Goal: Task Accomplishment & Management: Complete application form

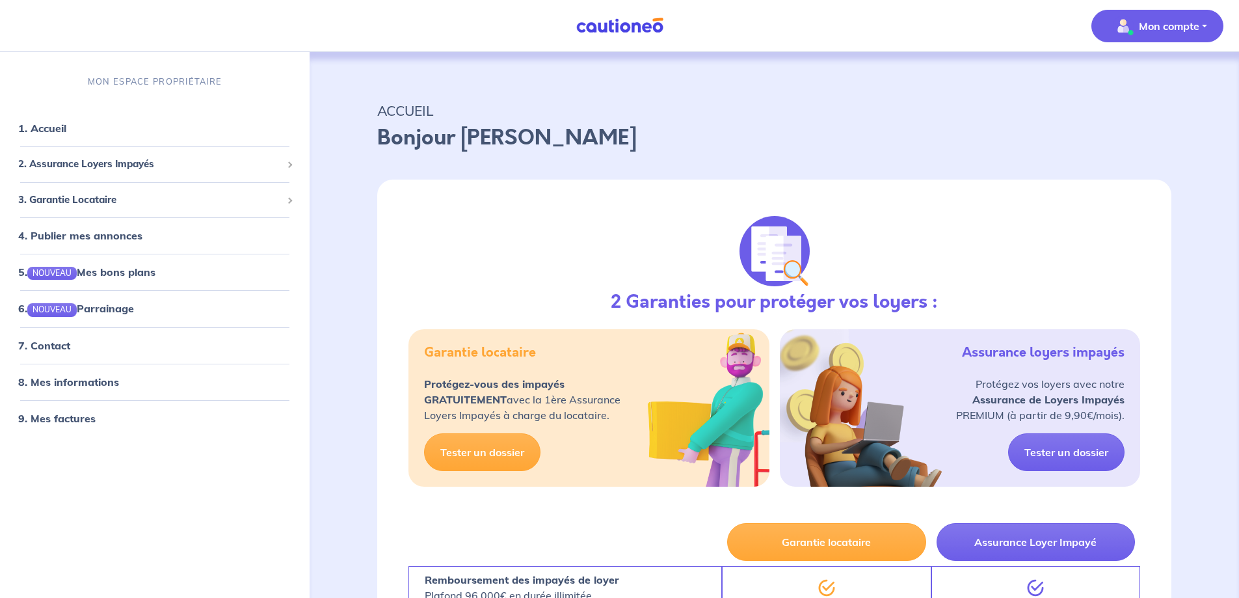
click at [1178, 26] on p "Mon compte" at bounding box center [1169, 26] width 60 height 16
click at [1159, 77] on link "Mes informations" at bounding box center [1144, 80] width 105 height 21
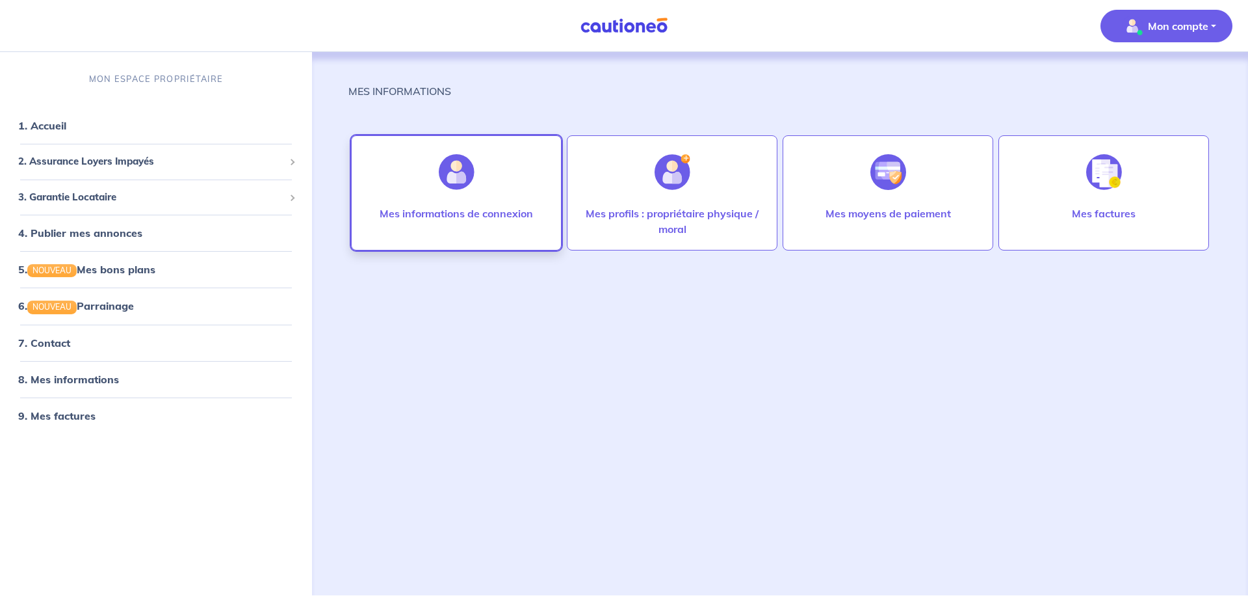
click at [489, 180] on div "Mes informations de connexion" at bounding box center [456, 192] width 211 height 115
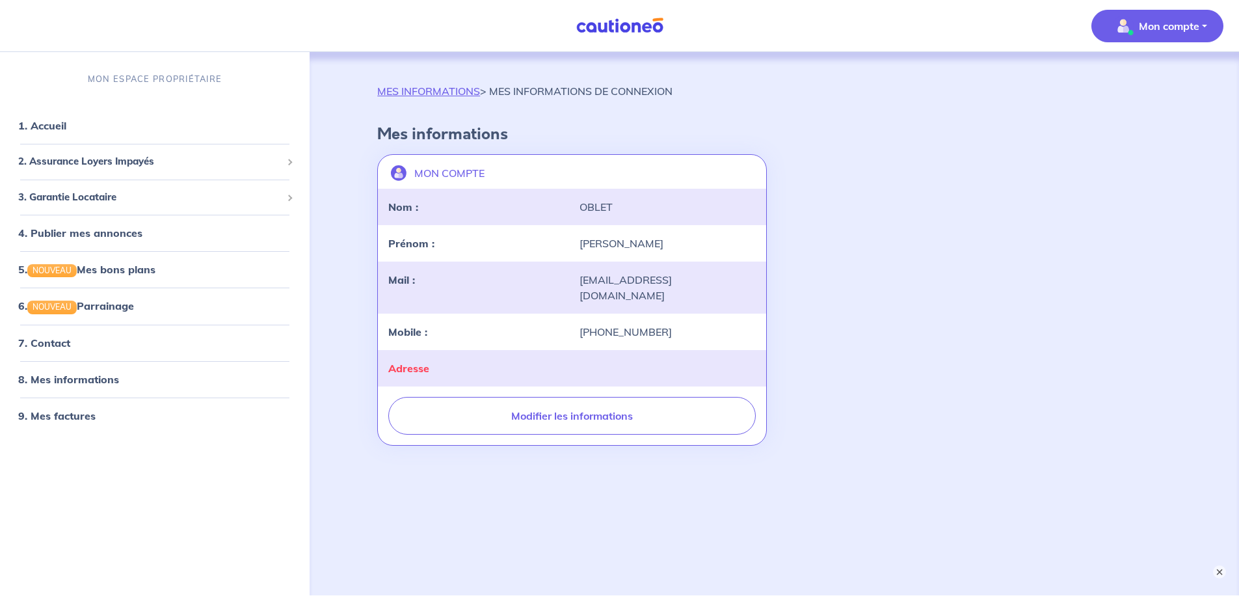
click at [616, 242] on div "[PERSON_NAME]" at bounding box center [667, 243] width 191 height 16
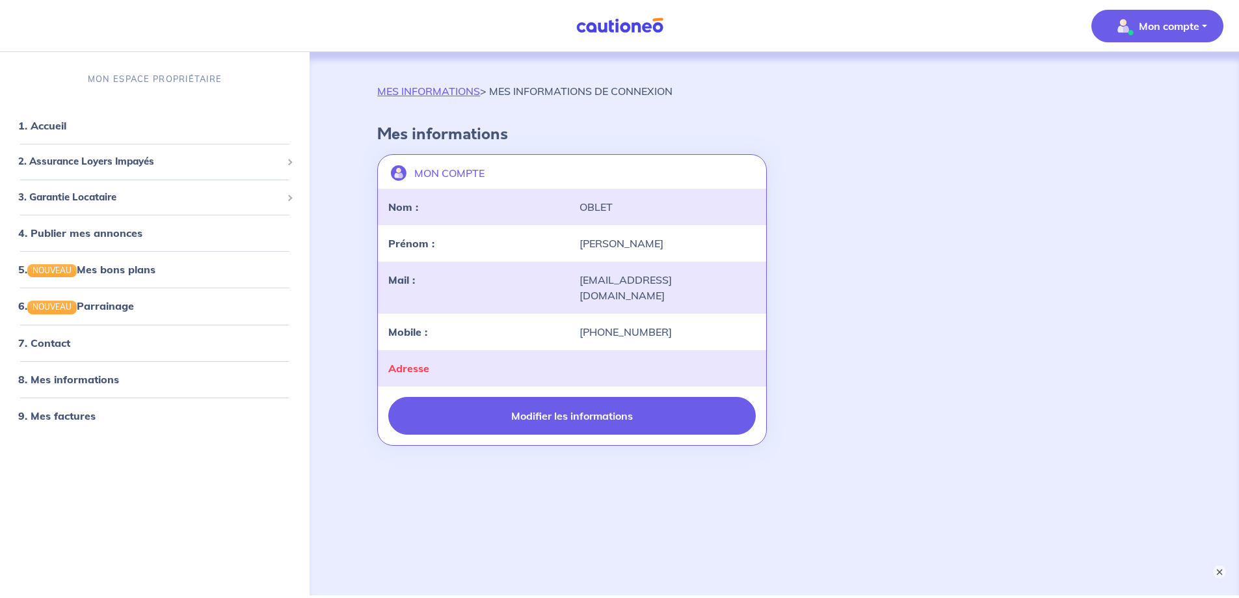
click at [626, 398] on button "Modifier les informations" at bounding box center [571, 416] width 367 height 38
select select "FR"
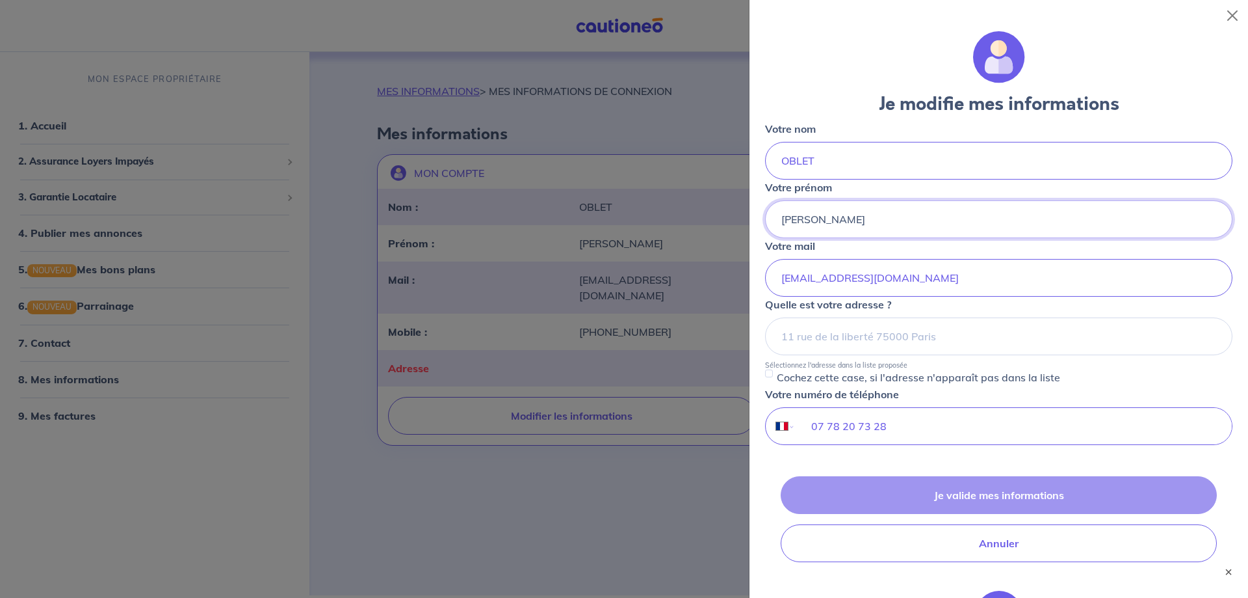
drag, startPoint x: 822, startPoint y: 220, endPoint x: 767, endPoint y: 228, distance: 55.2
click at [767, 228] on input "[PERSON_NAME]" at bounding box center [999, 219] width 468 height 38
drag, startPoint x: 817, startPoint y: 157, endPoint x: 778, endPoint y: 159, distance: 39.1
click at [778, 159] on input "OBLET" at bounding box center [999, 161] width 468 height 38
type input "CHANARD-OBLET"
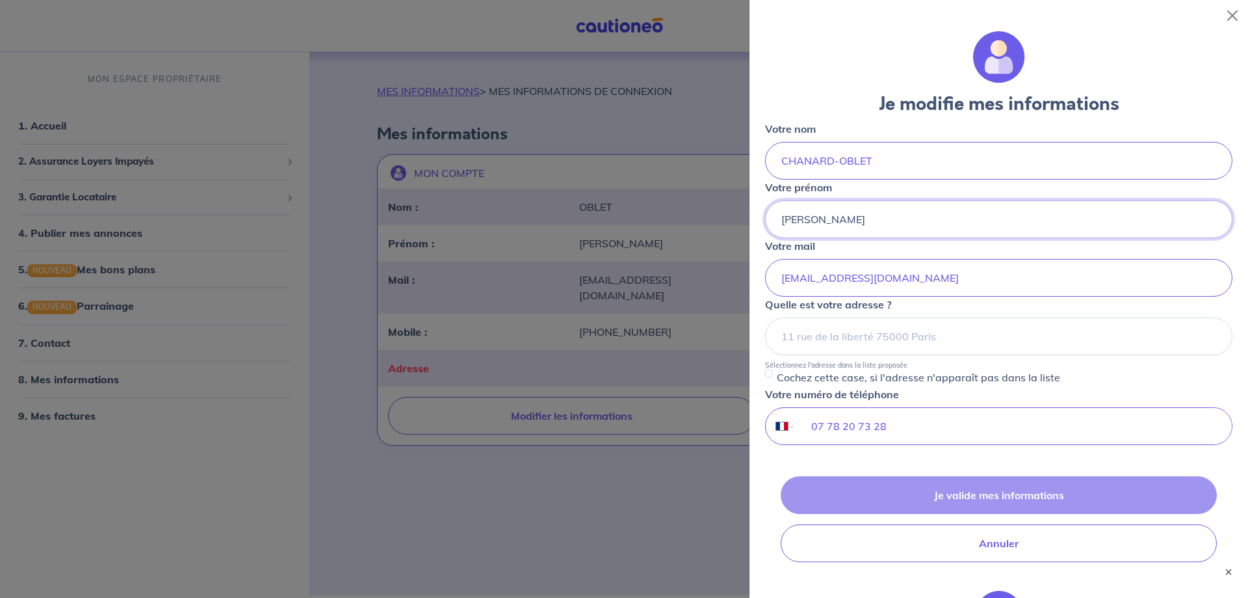
drag, startPoint x: 823, startPoint y: 221, endPoint x: 774, endPoint y: 217, distance: 48.9
click at [774, 217] on input "[PERSON_NAME]" at bounding box center [999, 219] width 468 height 38
type input "ROMAIN"
drag, startPoint x: 897, startPoint y: 280, endPoint x: 751, endPoint y: 277, distance: 146.3
click at [751, 277] on div "Je modifie mes informations Votre nom CHANARD-OBLET Votre prénom ROMAIN Votre m…" at bounding box center [999, 314] width 499 height 566
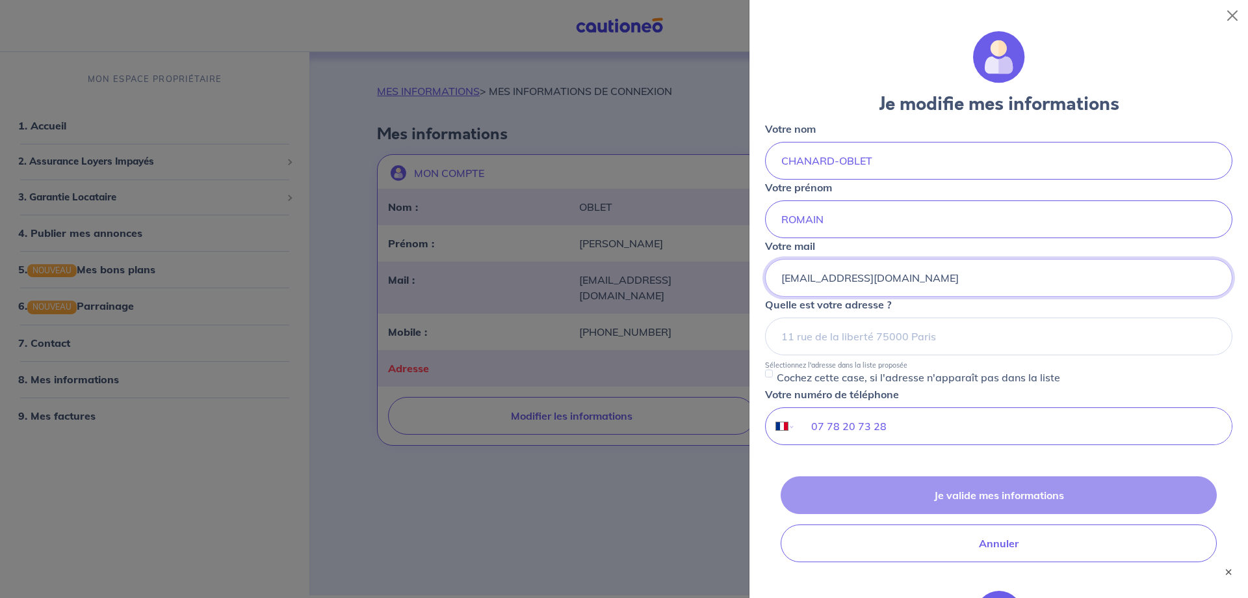
type input "[EMAIL_ADDRESS][DOMAIN_NAME]"
drag, startPoint x: 888, startPoint y: 425, endPoint x: 779, endPoint y: 423, distance: 108.6
click at [779, 423] on div "International Afghanistan Afrique du Sud Albanie Algérie Allemagne Andorre Ang…" at bounding box center [999, 426] width 468 height 38
type input "06 69 34 19 90"
click at [930, 496] on div "Je valide mes informations Annuler" at bounding box center [999, 519] width 468 height 86
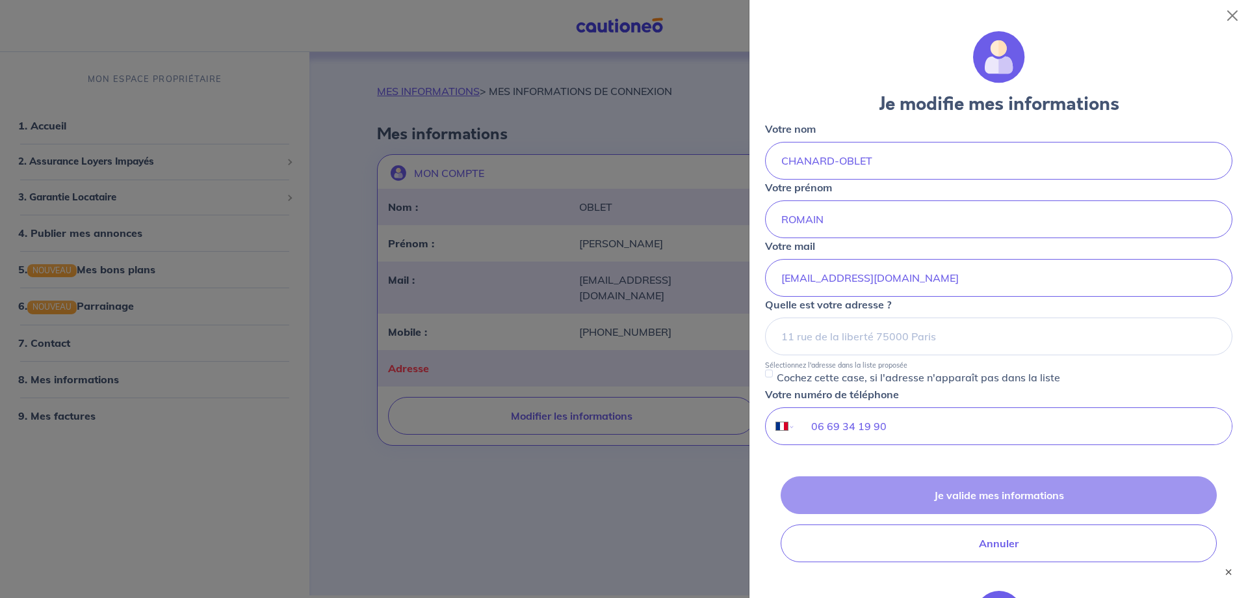
scroll to position [195, 0]
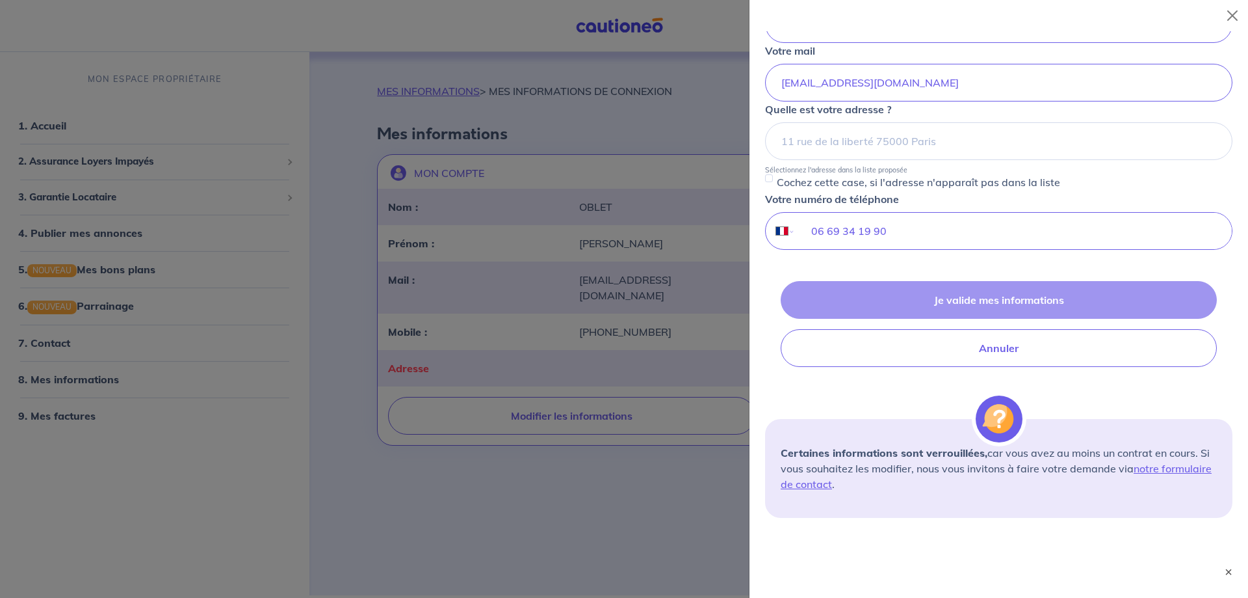
click at [881, 300] on div "Je valide mes informations Annuler" at bounding box center [999, 324] width 468 height 86
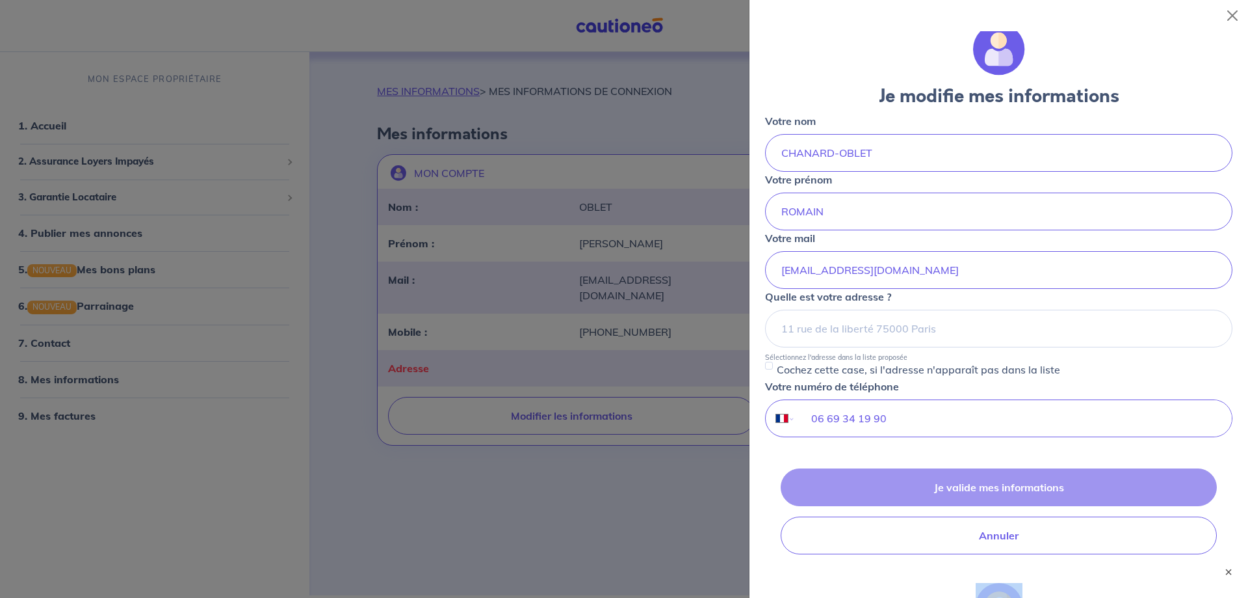
scroll to position [0, 0]
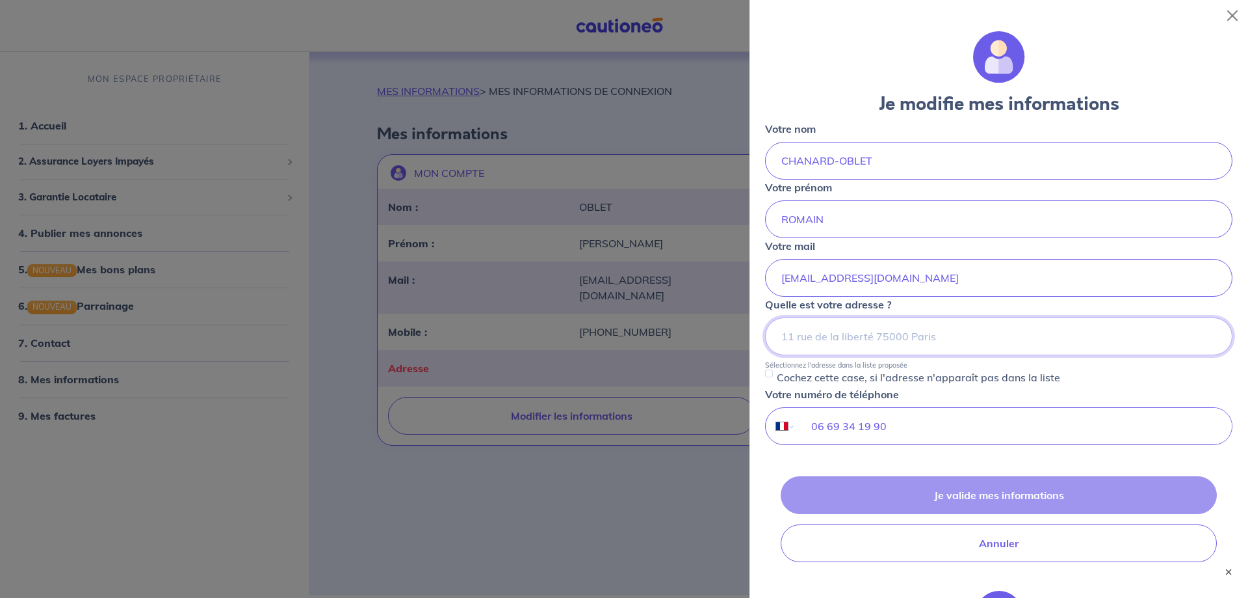
click at [836, 339] on input at bounding box center [999, 336] width 468 height 38
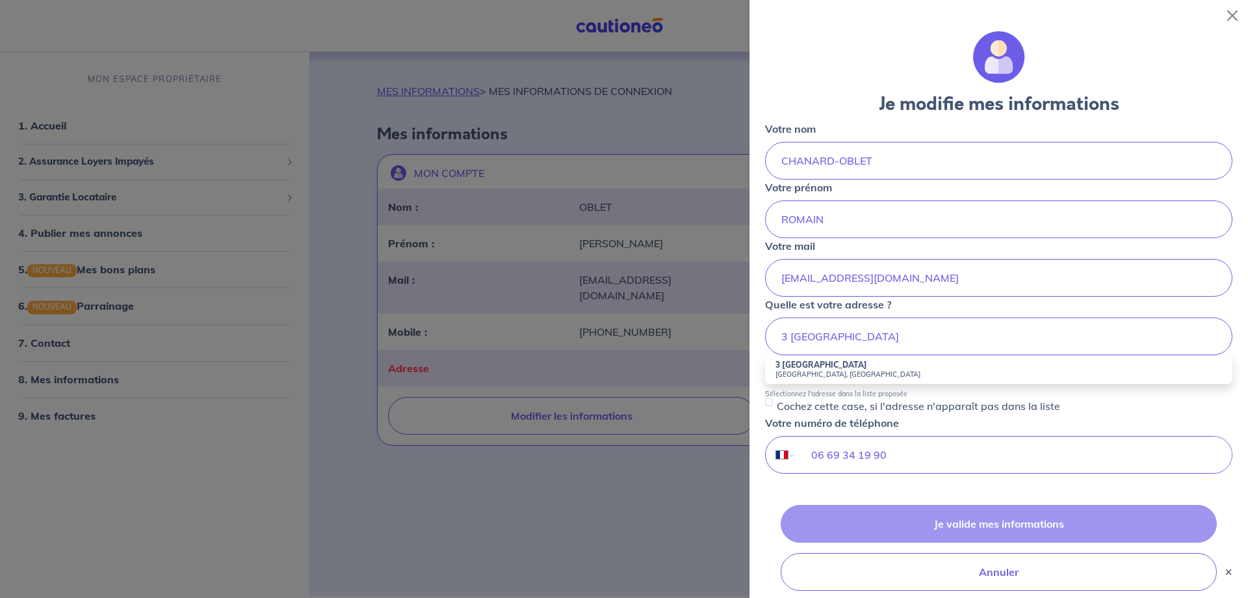
click at [821, 369] on small "Courbevoie, France" at bounding box center [999, 373] width 447 height 9
type input "3 Parc de Lattre de Tassigny, Courbevoie, France"
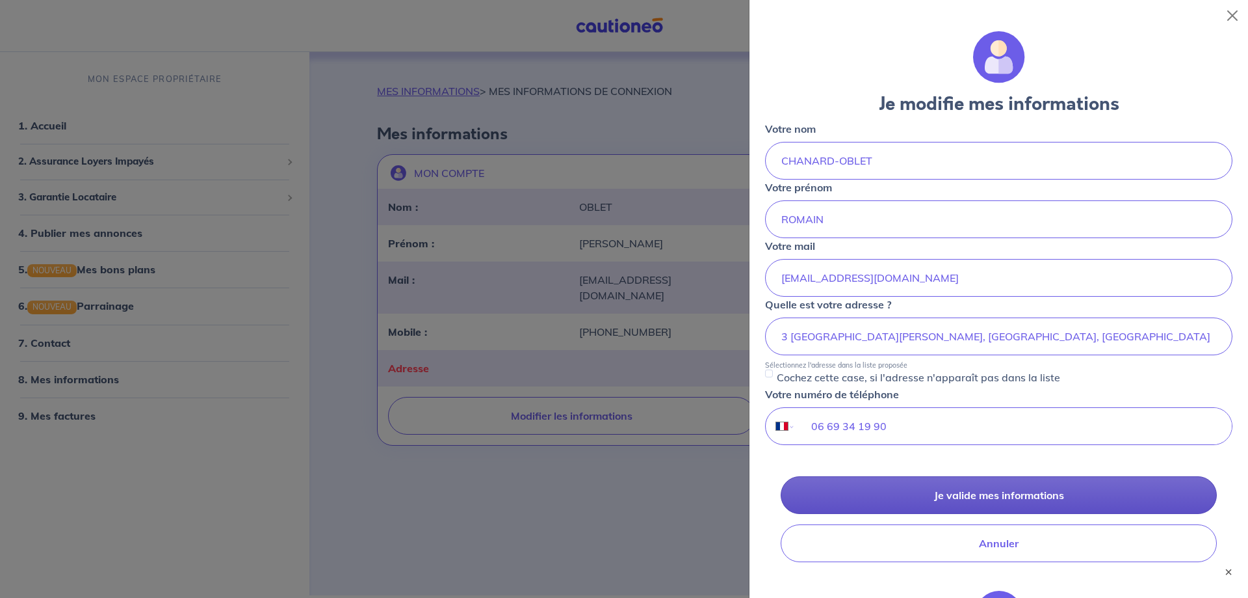
click at [962, 493] on button "Je valide mes informations" at bounding box center [999, 495] width 436 height 38
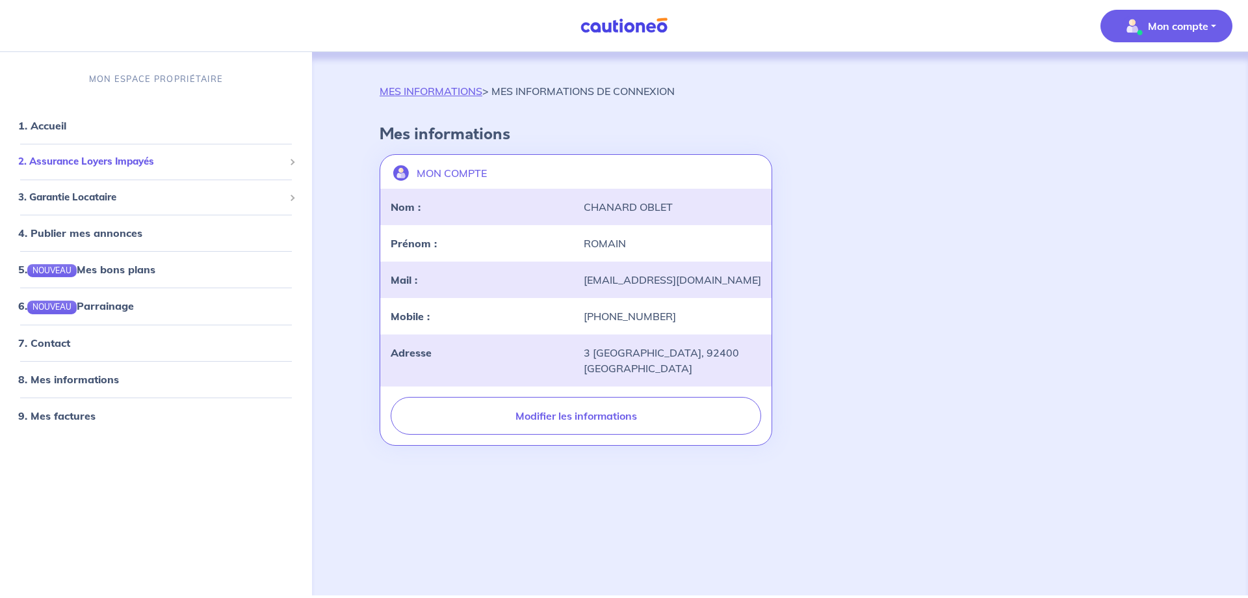
click at [81, 160] on span "2. Assurance Loyers Impayés" at bounding box center [151, 161] width 266 height 15
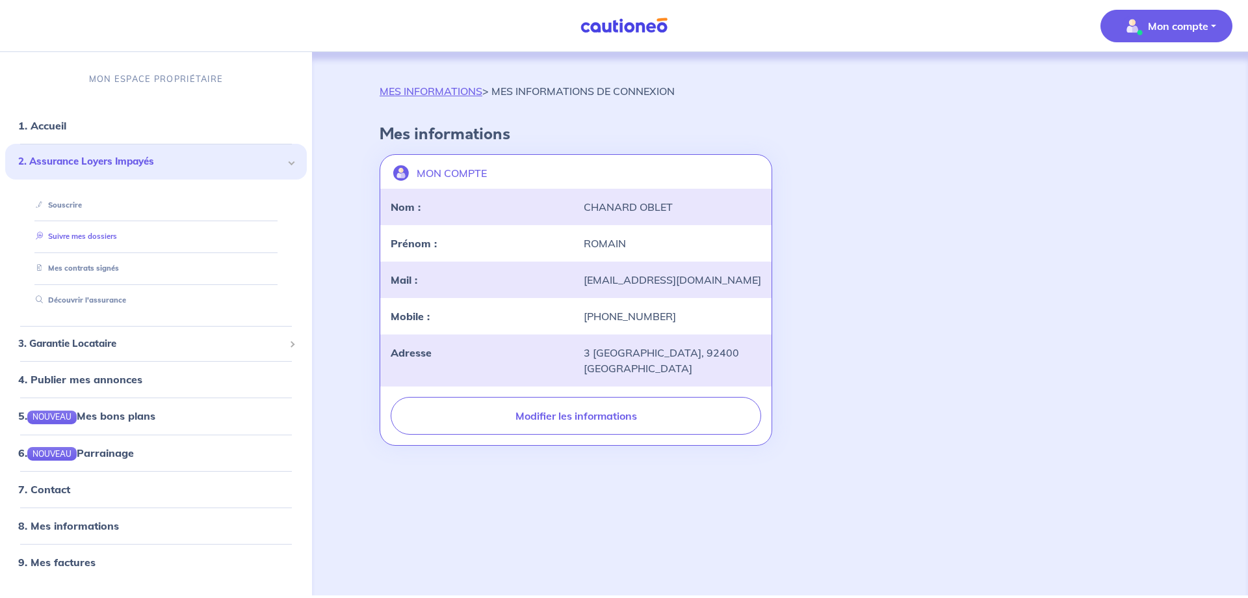
click at [117, 232] on link "Suivre mes dossiers" at bounding box center [74, 235] width 86 height 9
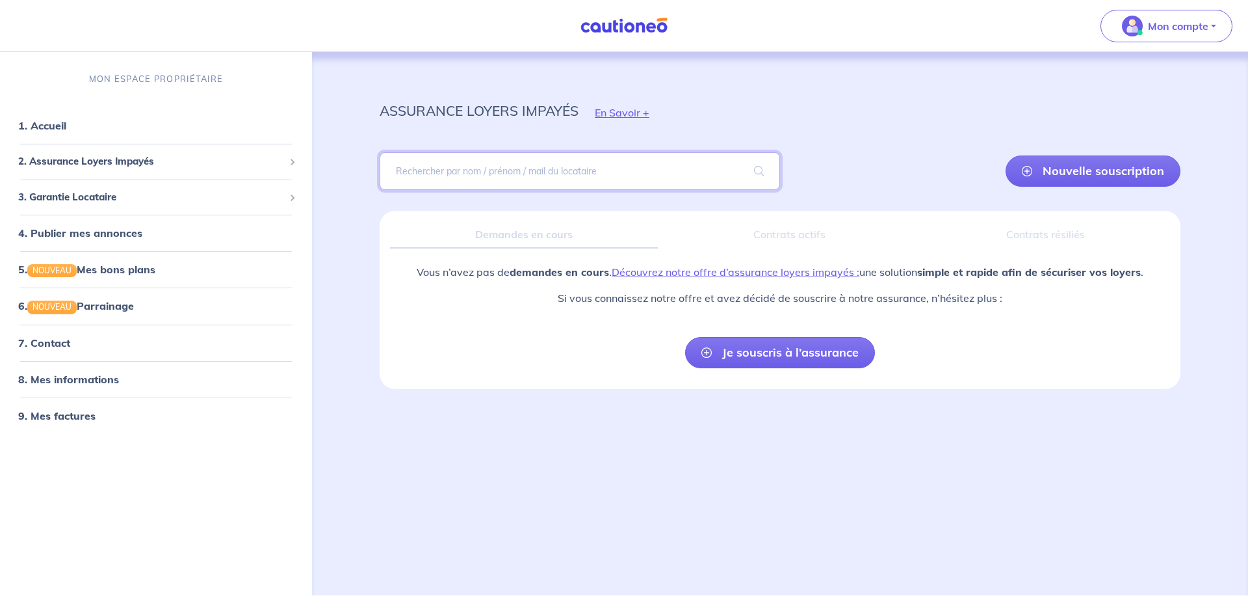
click at [584, 171] on input "search" at bounding box center [580, 171] width 401 height 38
click at [473, 234] on div "Demandes en cours" at bounding box center [524, 234] width 268 height 27
click at [501, 169] on input "search" at bounding box center [580, 171] width 401 height 38
type input "esselinckx"
click at [759, 163] on span at bounding box center [760, 171] width 42 height 36
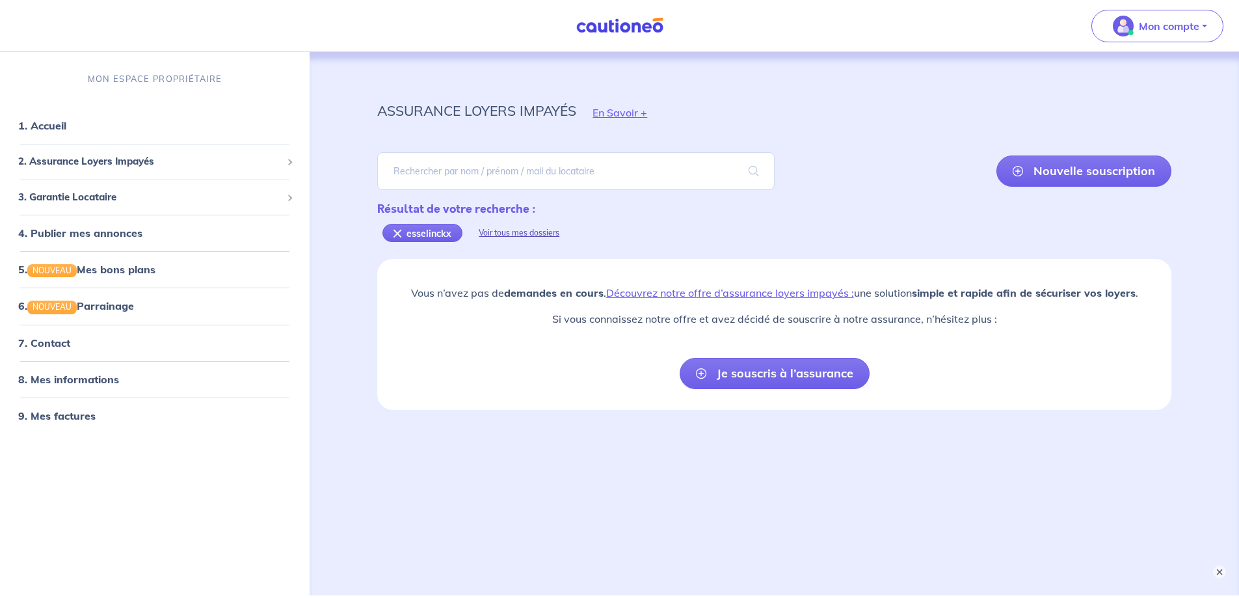
click at [521, 233] on div "Voir tous mes dossiers" at bounding box center [518, 232] width 113 height 31
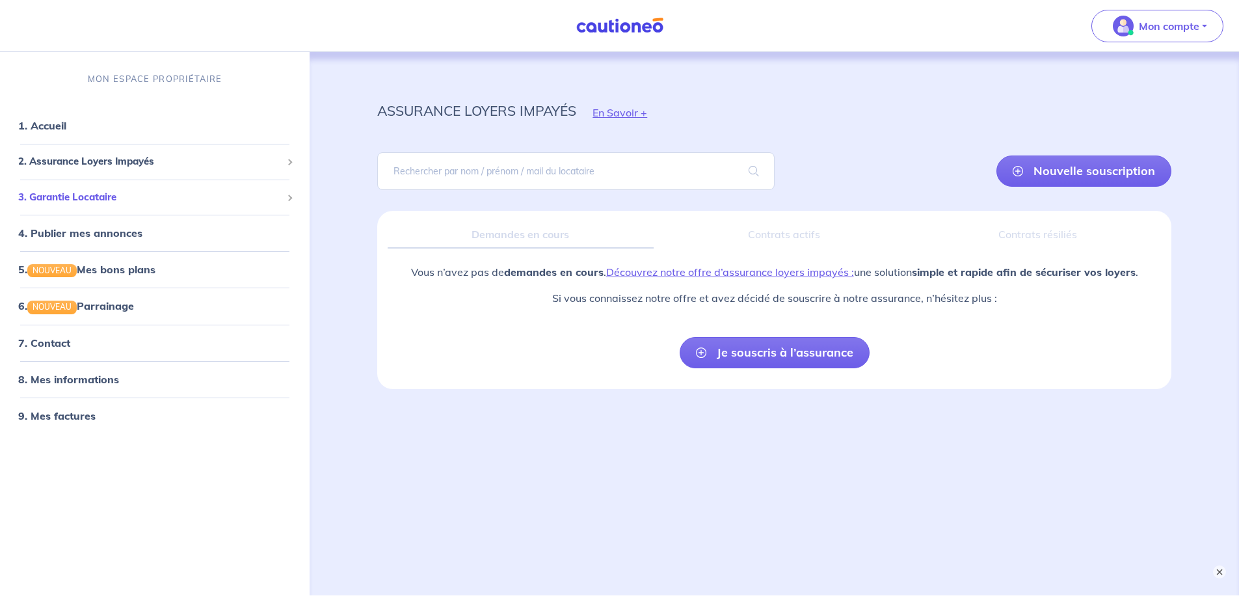
click at [108, 196] on span "3. Garantie Locataire" at bounding box center [149, 197] width 263 height 15
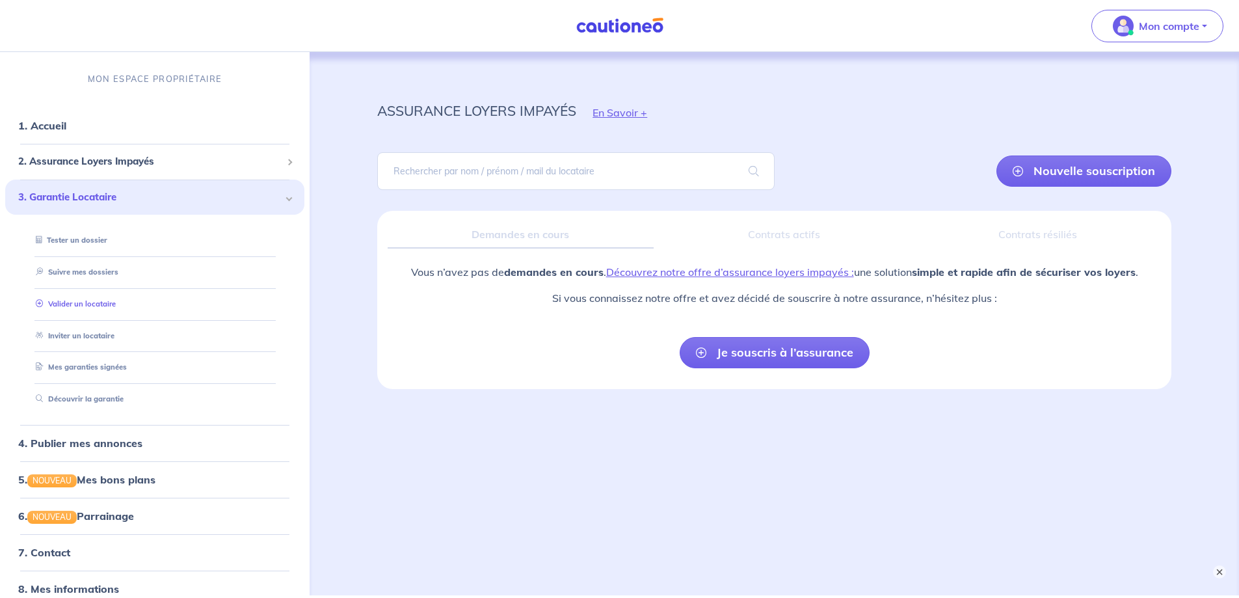
click at [78, 304] on link "Valider un locataire" at bounding box center [73, 303] width 85 height 9
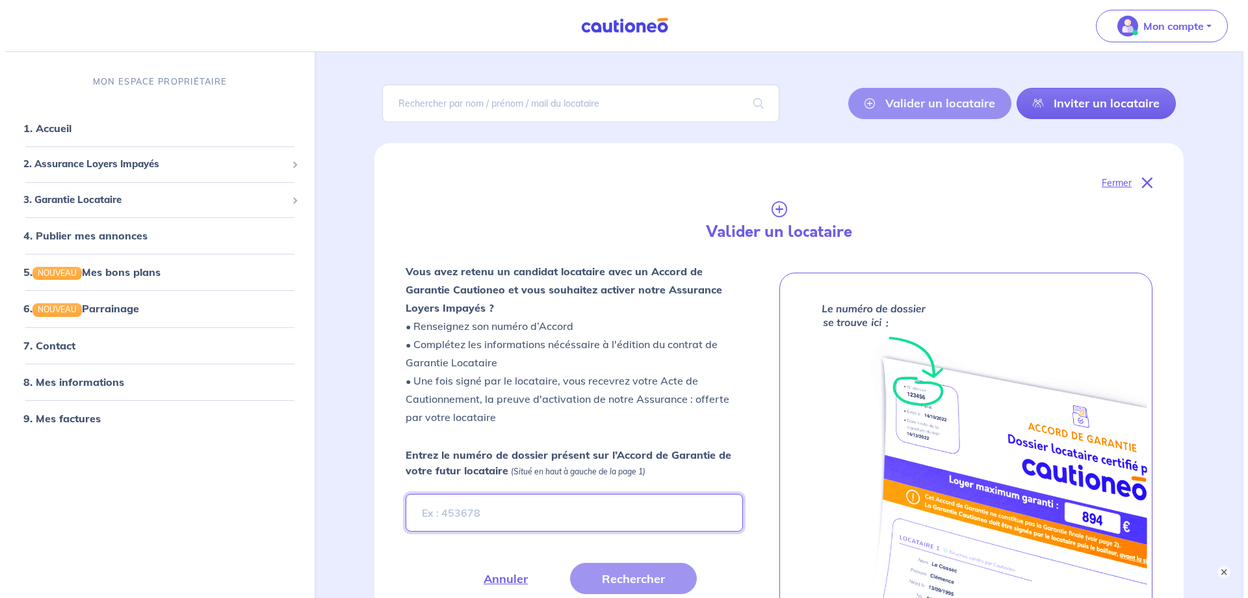
scroll to position [131, 0]
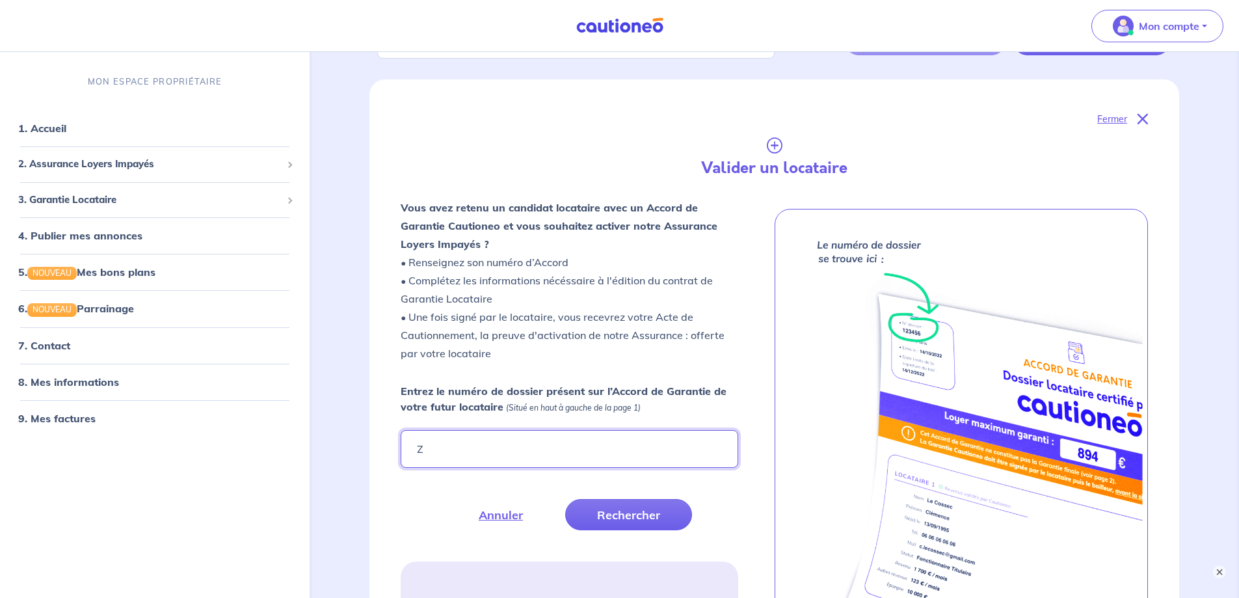
type input "Z4NfYe"
click at [629, 512] on button "Rechercher" at bounding box center [628, 514] width 127 height 31
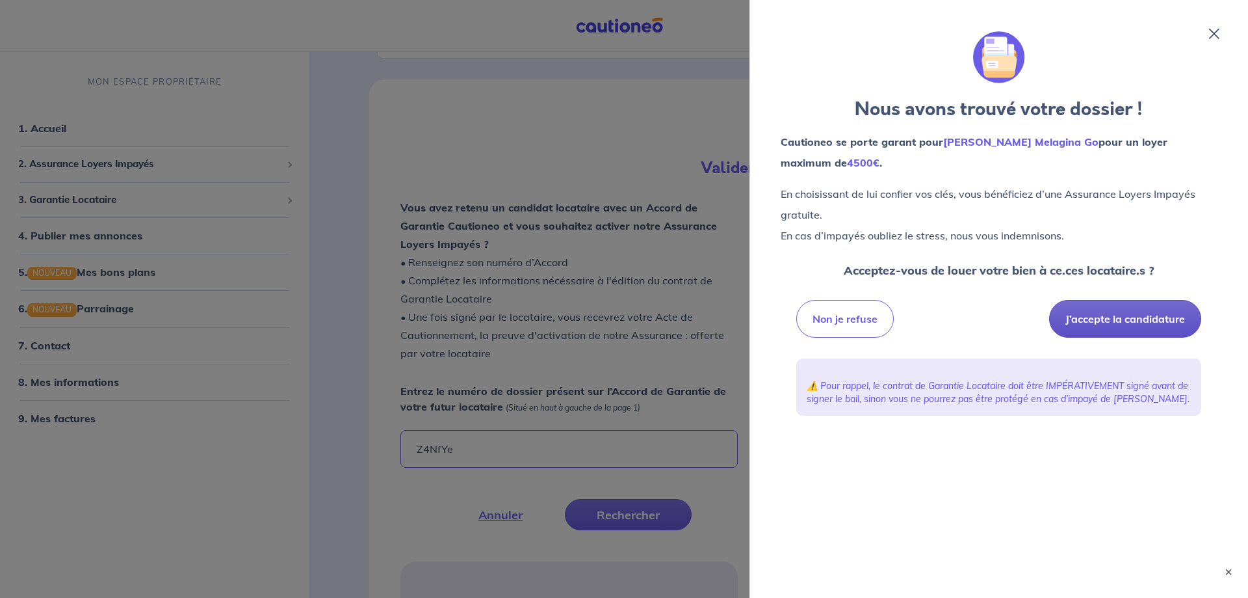
click at [1138, 317] on button "J’accepte la candidature" at bounding box center [1125, 319] width 152 height 38
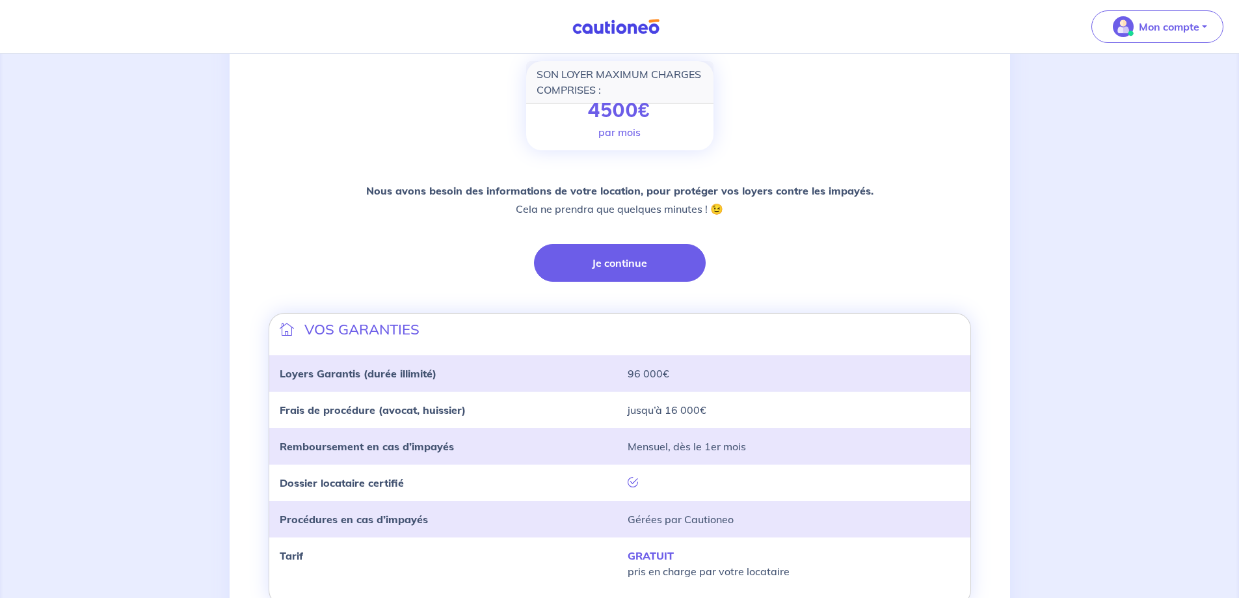
scroll to position [195, 0]
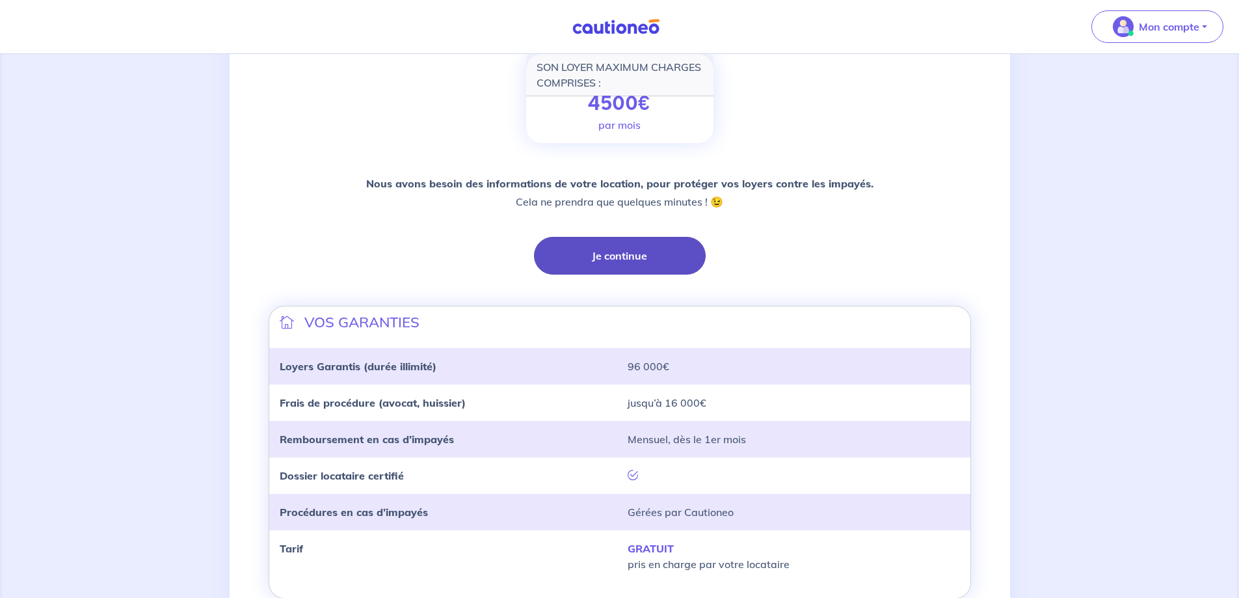
click at [618, 258] on button "Je continue" at bounding box center [620, 256] width 172 height 38
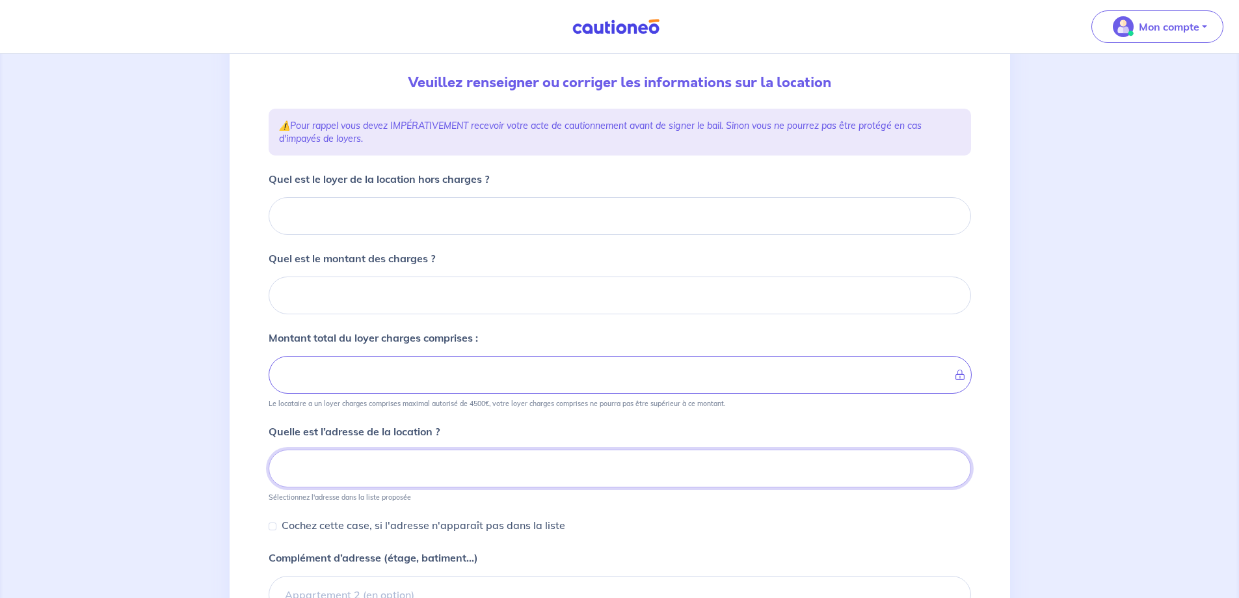
scroll to position [140, 0]
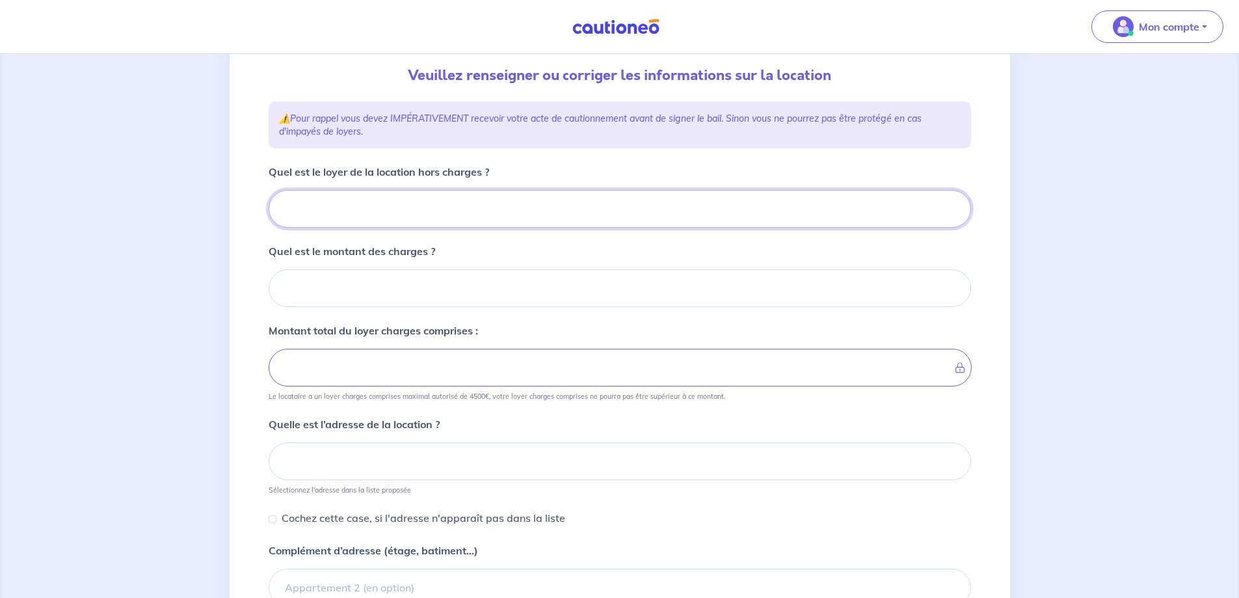
click at [371, 207] on input "Quel est le loyer de la location hors charges ?" at bounding box center [620, 209] width 702 height 38
type input "31"
type input "3100"
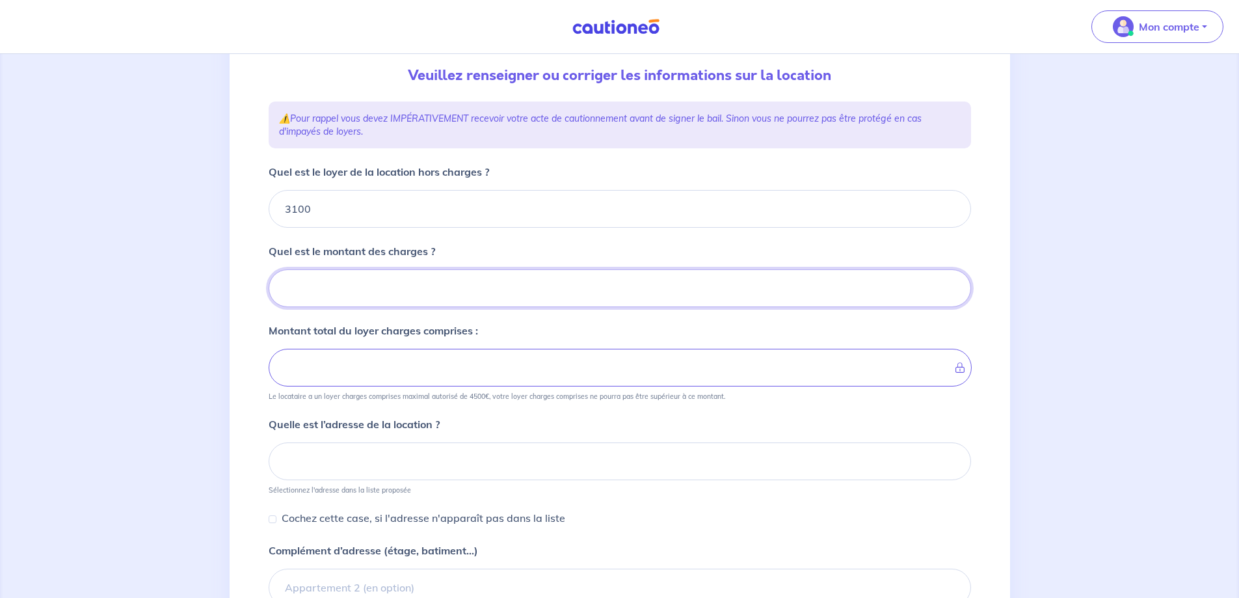
click at [393, 295] on input "Quel est le montant des charges ?" at bounding box center [620, 288] width 702 height 38
type input "50"
type input "3105"
type input "500"
type input "3600"
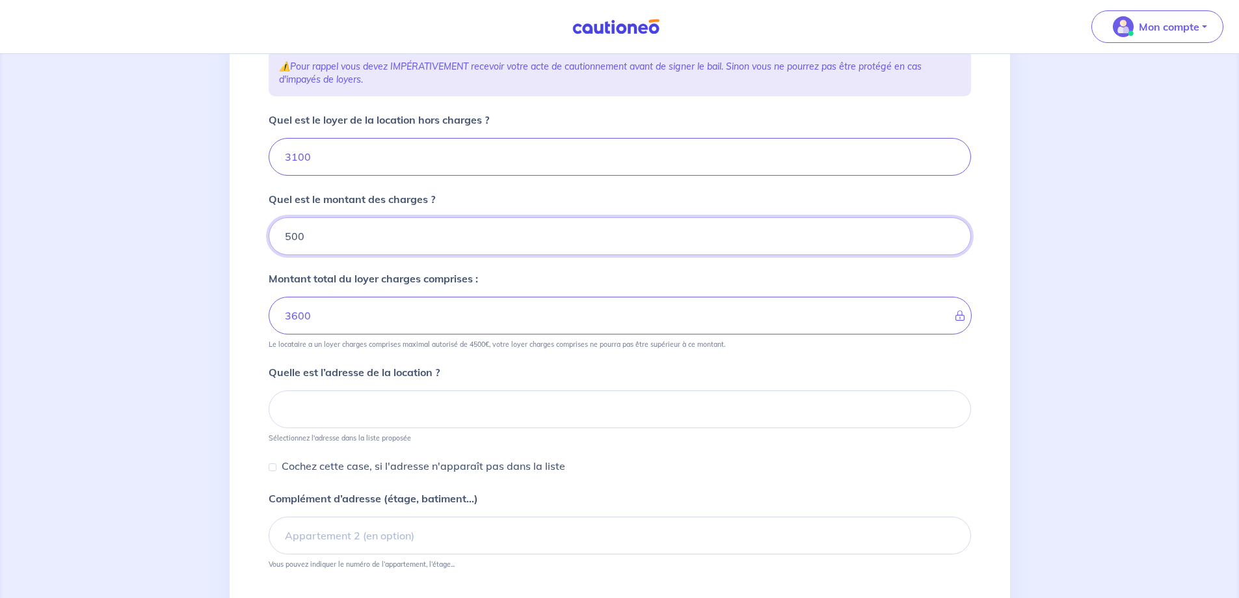
scroll to position [270, 0]
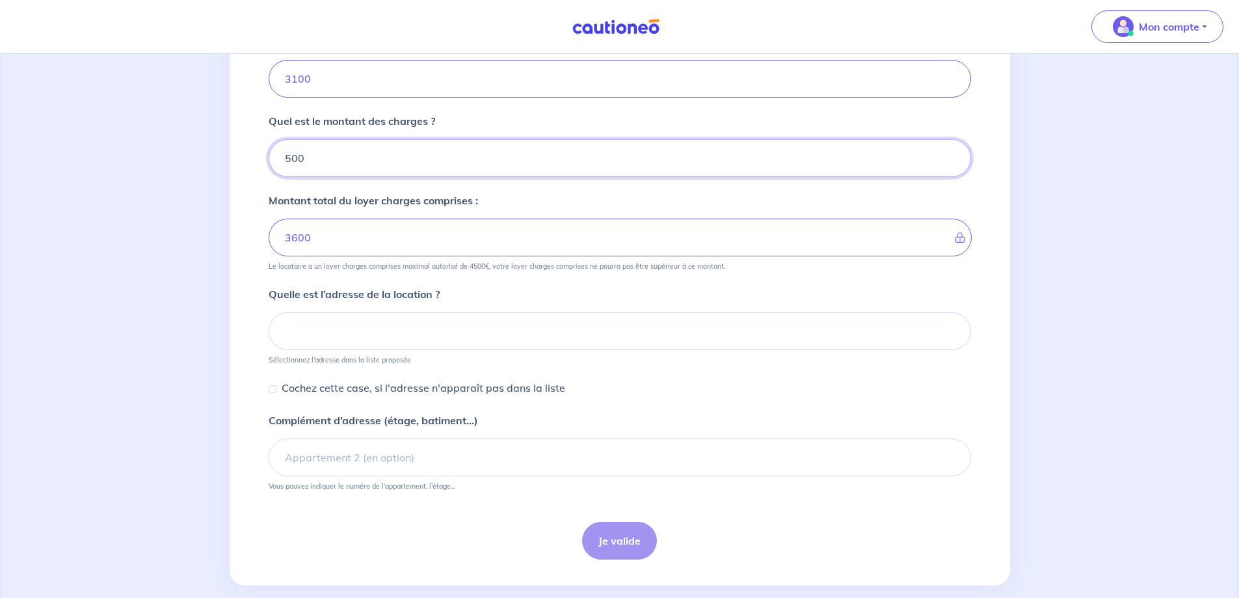
type input "500"
click at [355, 324] on input at bounding box center [620, 331] width 702 height 38
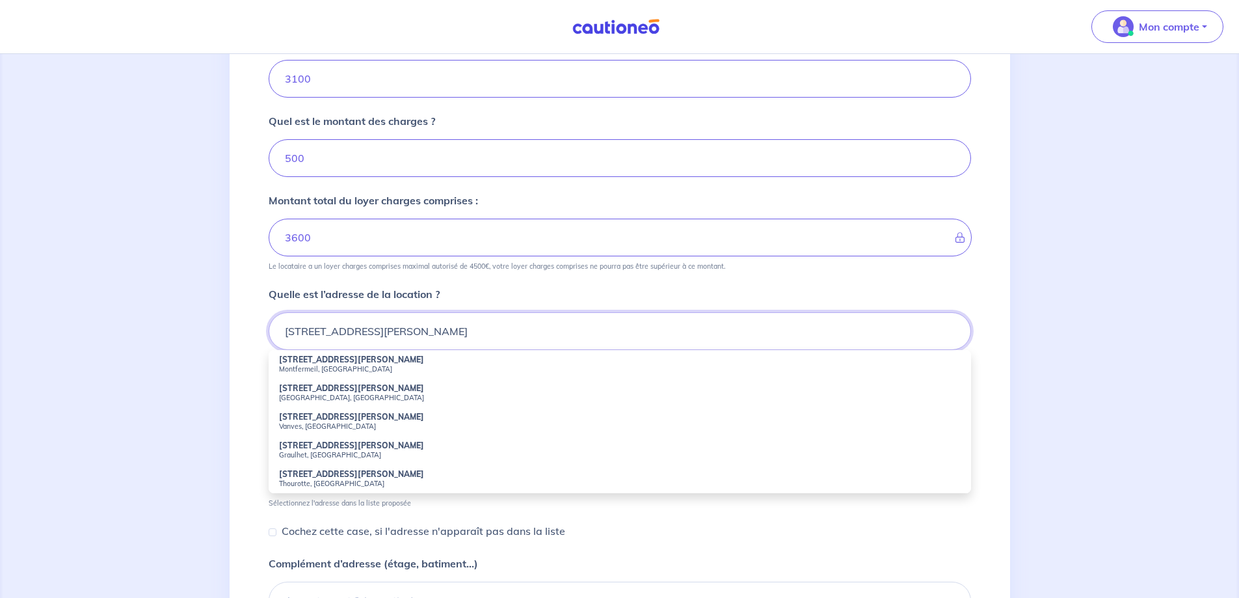
drag, startPoint x: 345, startPoint y: 332, endPoint x: 310, endPoint y: 330, distance: 35.1
click at [310, 330] on input "[STREET_ADDRESS][PERSON_NAME]" at bounding box center [620, 331] width 702 height 38
type input "[STREET_ADDRESS][PERSON_NAME]"
click at [273, 530] on input "Cochez cette case, si l'adresse n'apparaît pas dans la liste" at bounding box center [273, 532] width 8 height 8
checkbox input "true"
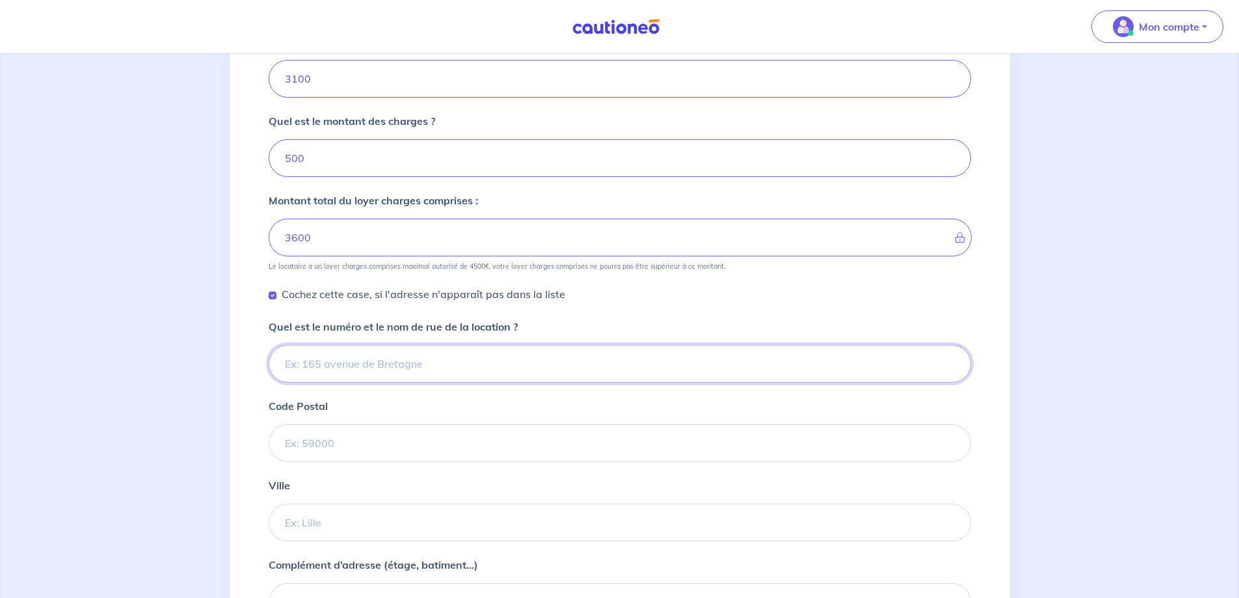
click at [328, 364] on input "Quel est le numéro et le nom de rue de la location ?" at bounding box center [620, 364] width 702 height 38
type input "[STREET_ADDRESS][PERSON_NAME]"
click at [285, 445] on input "Code Postal" at bounding box center [620, 443] width 702 height 38
type input "78100"
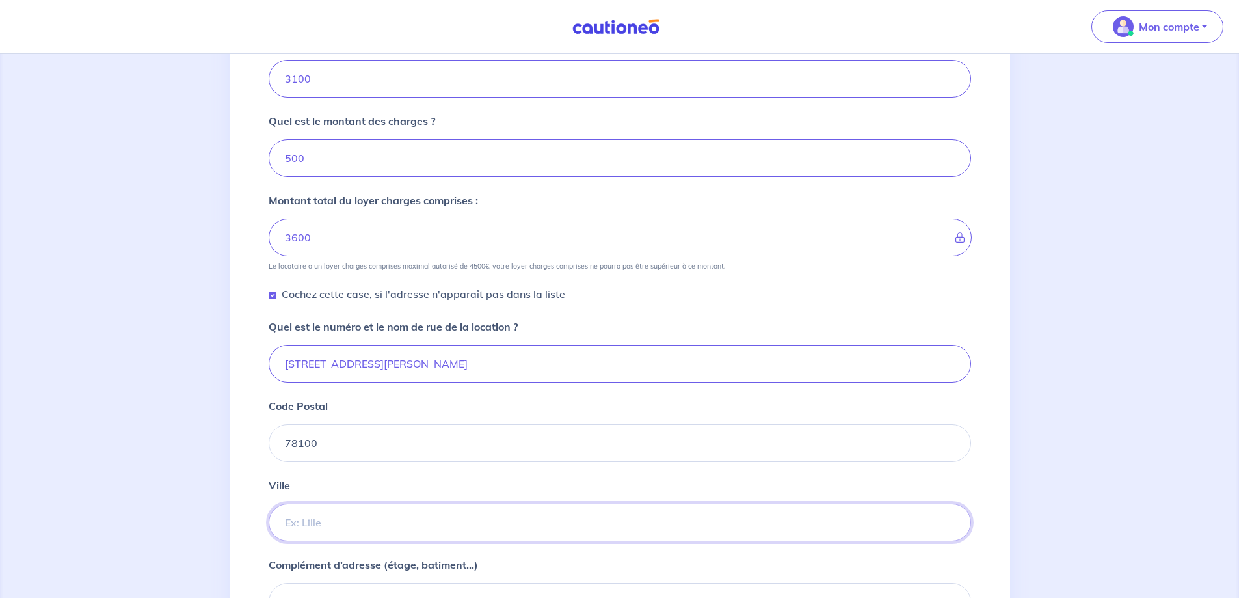
type input "Saint Germain en Laye"
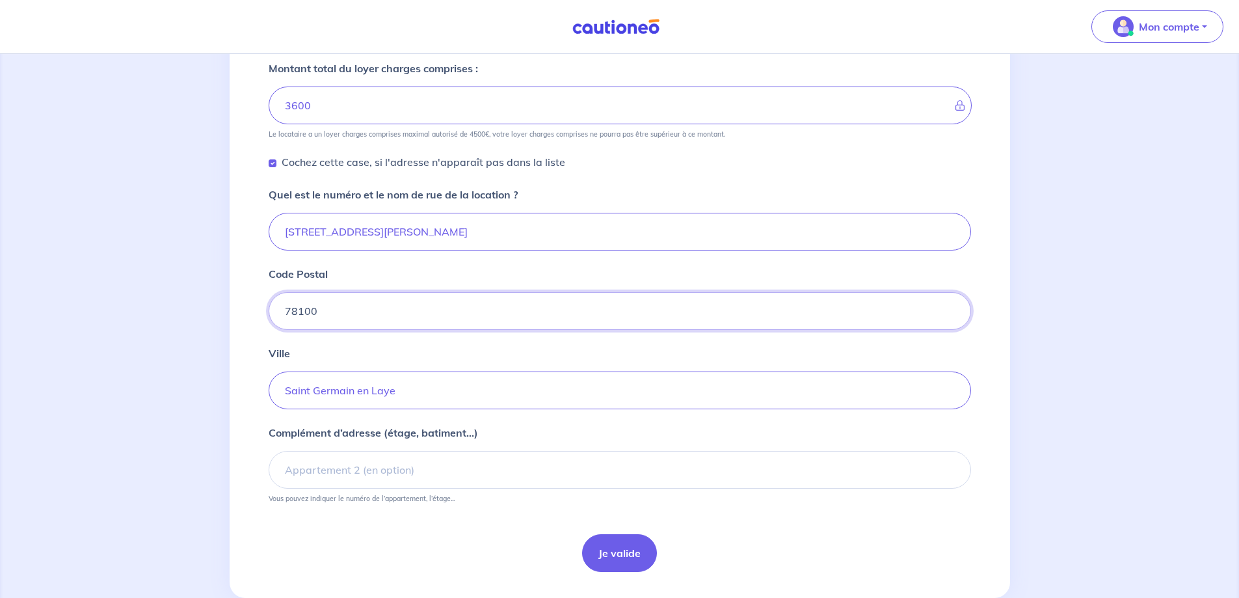
scroll to position [433, 0]
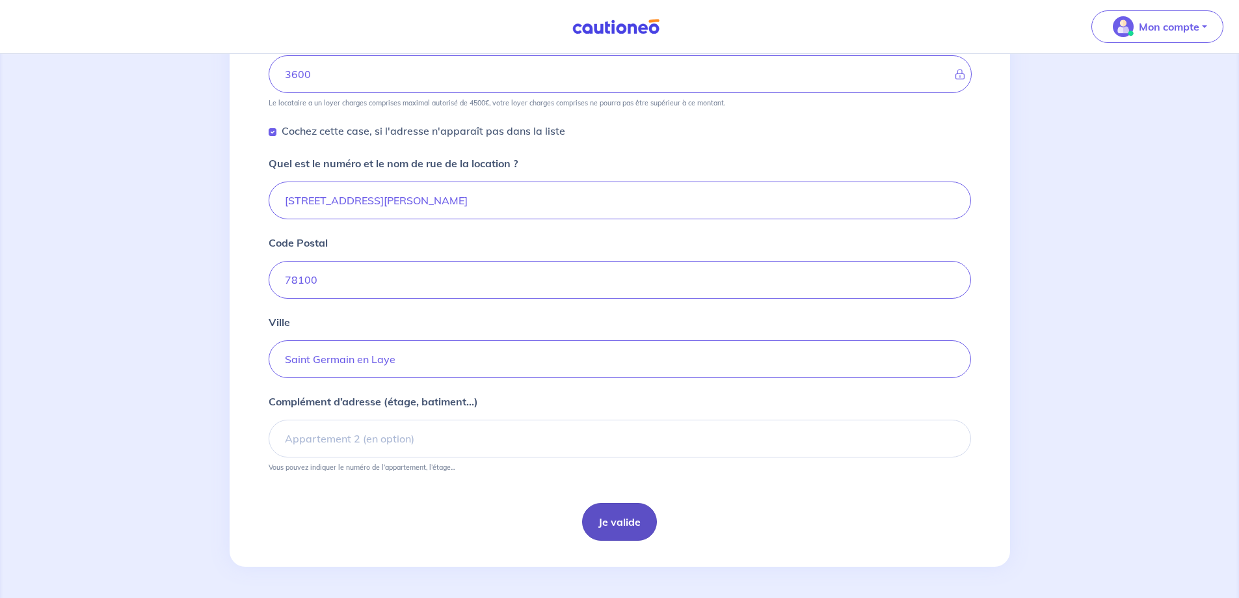
click at [630, 525] on button "Je valide" at bounding box center [619, 522] width 75 height 38
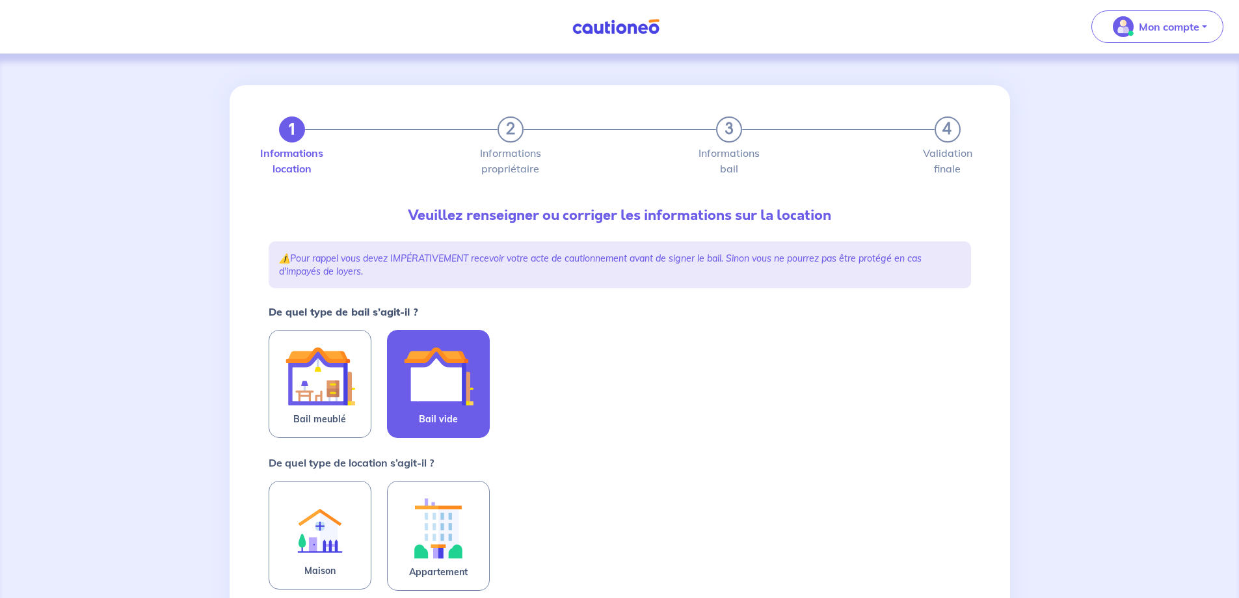
click at [445, 400] on img at bounding box center [438, 376] width 70 height 70
click at [0, 0] on input "Bail vide" at bounding box center [0, 0] width 0 height 0
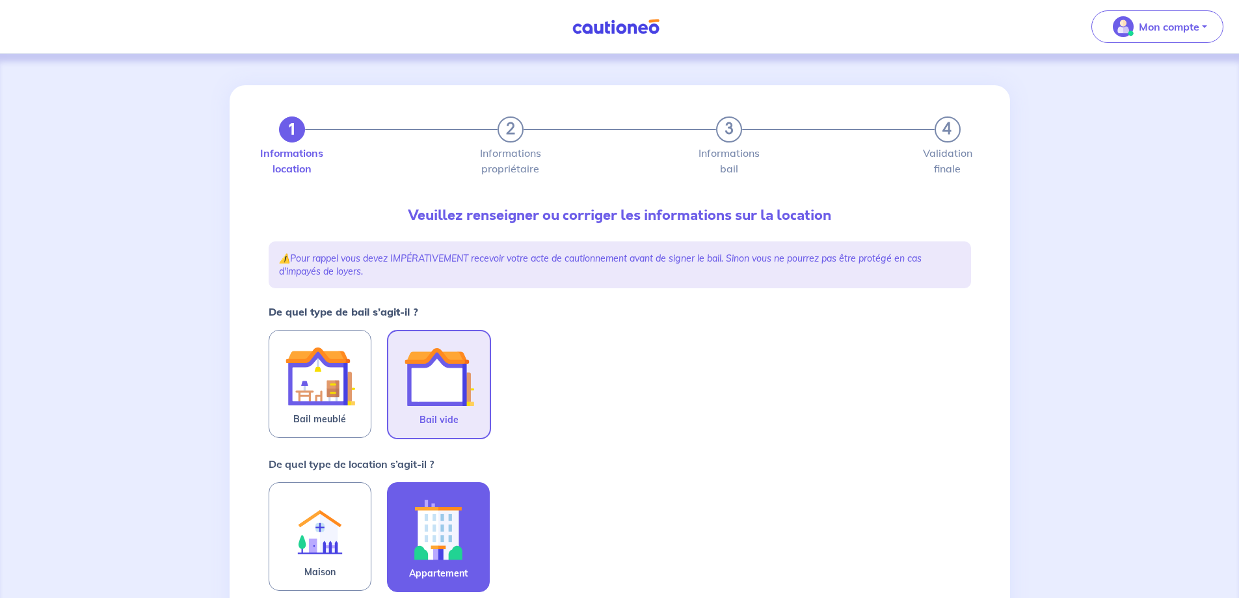
click at [460, 521] on img at bounding box center [438, 529] width 70 height 72
click at [0, 0] on input "Appartement" at bounding box center [0, 0] width 0 height 0
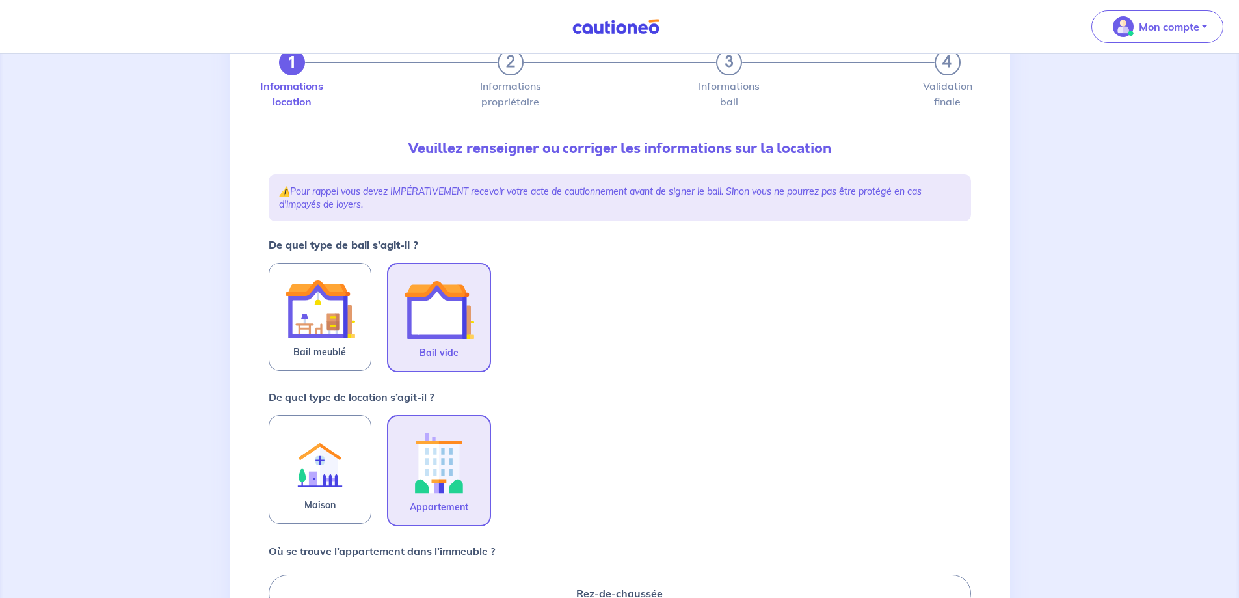
scroll to position [195, 0]
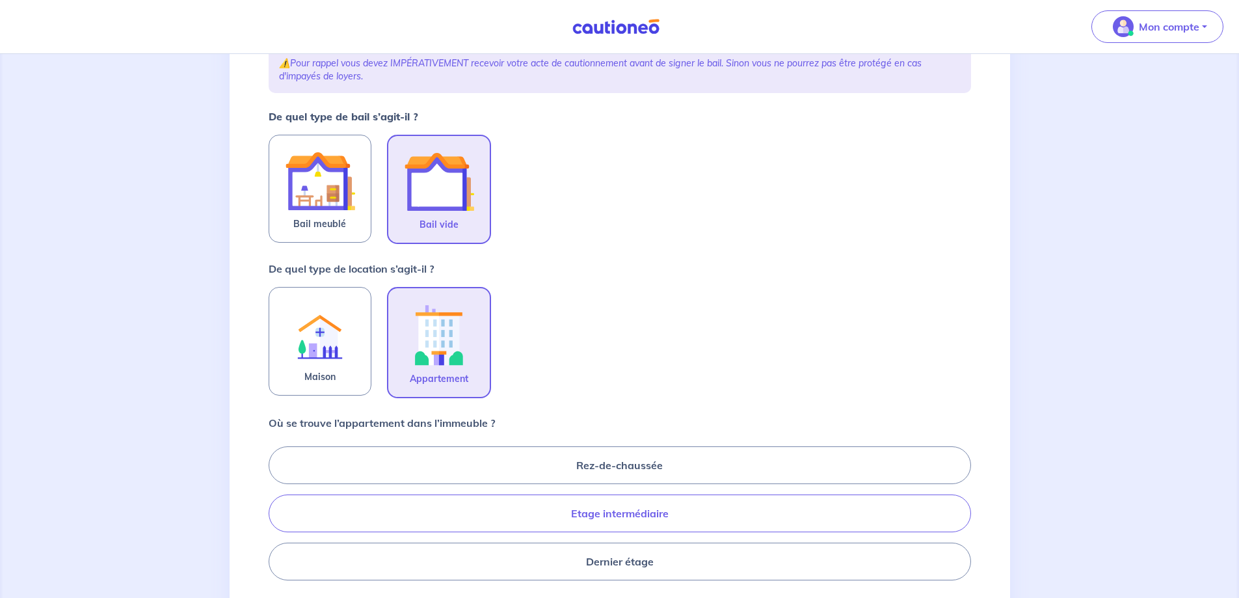
click at [533, 516] on label "Etage intermédiaire" at bounding box center [620, 513] width 702 height 38
click at [277, 516] on input "Etage intermédiaire" at bounding box center [273, 512] width 8 height 8
radio input "true"
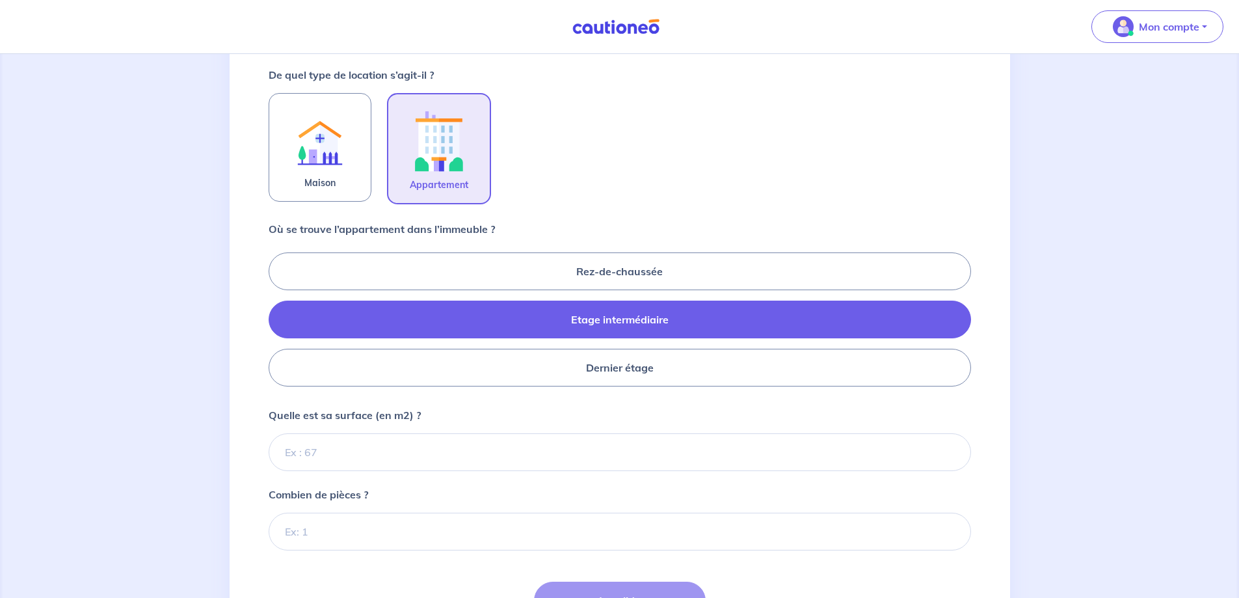
scroll to position [390, 0]
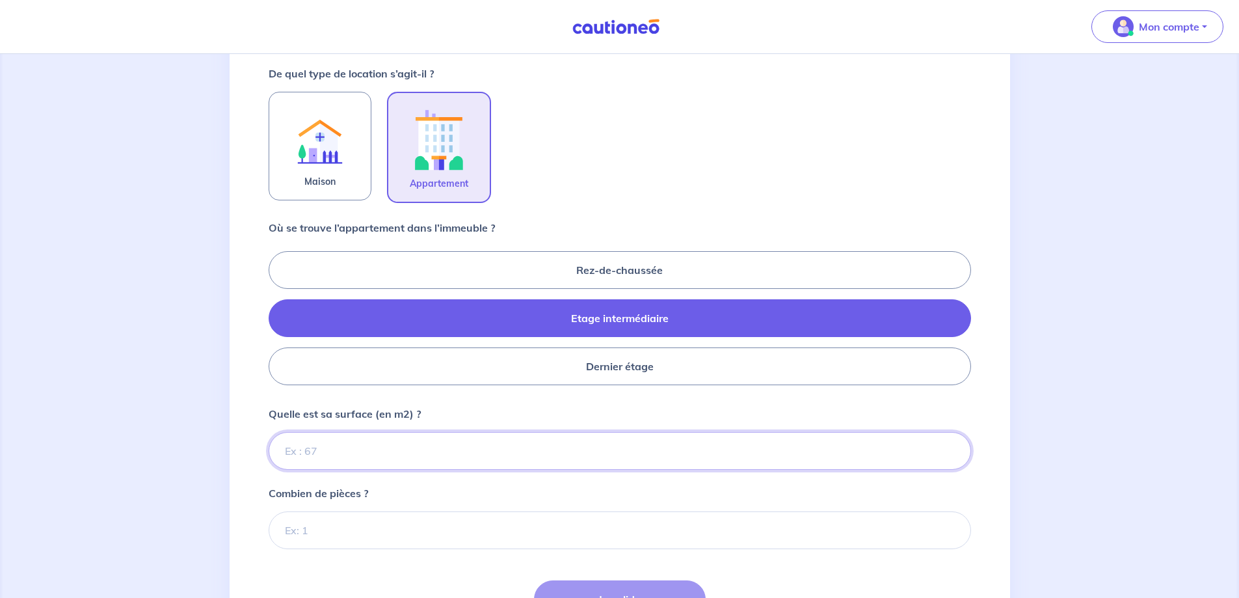
click at [336, 460] on input "Quelle est sa surface (en m2) ?" at bounding box center [620, 451] width 702 height 38
type input "151"
click at [315, 533] on input "Combien de pièces ?" at bounding box center [620, 530] width 702 height 38
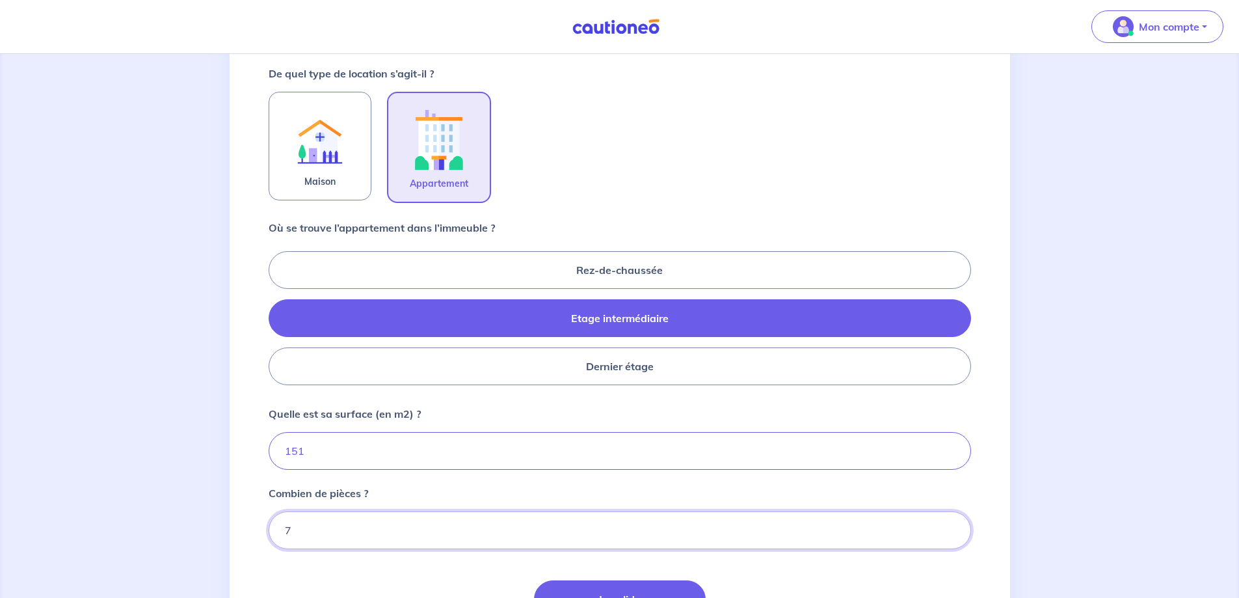
type input "7"
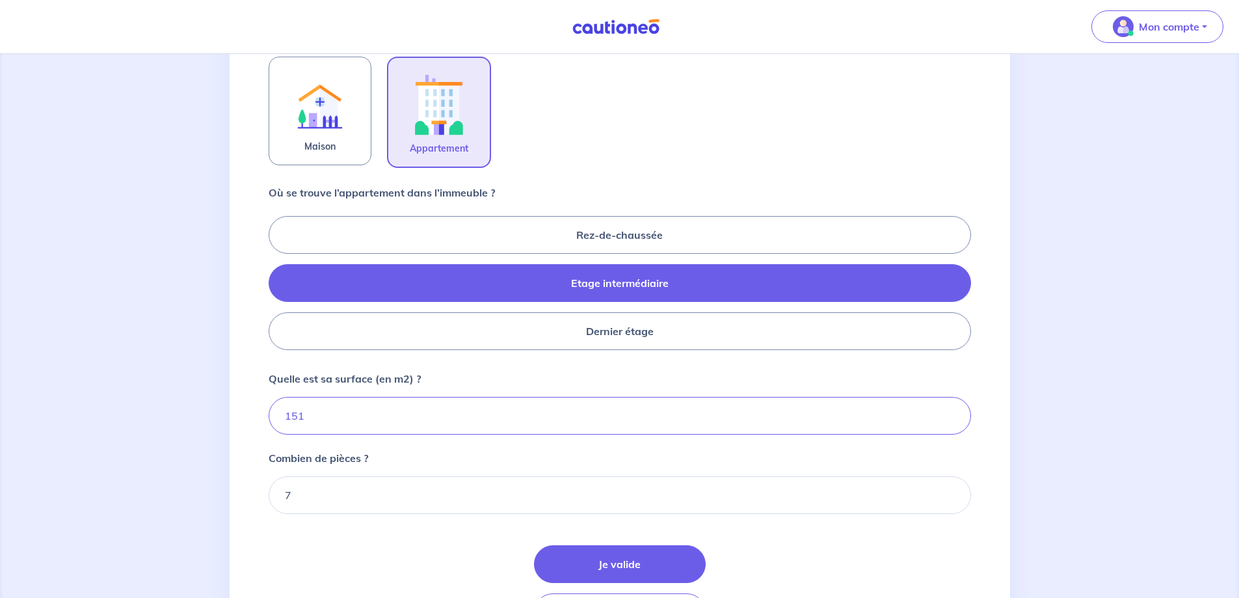
scroll to position [516, 0]
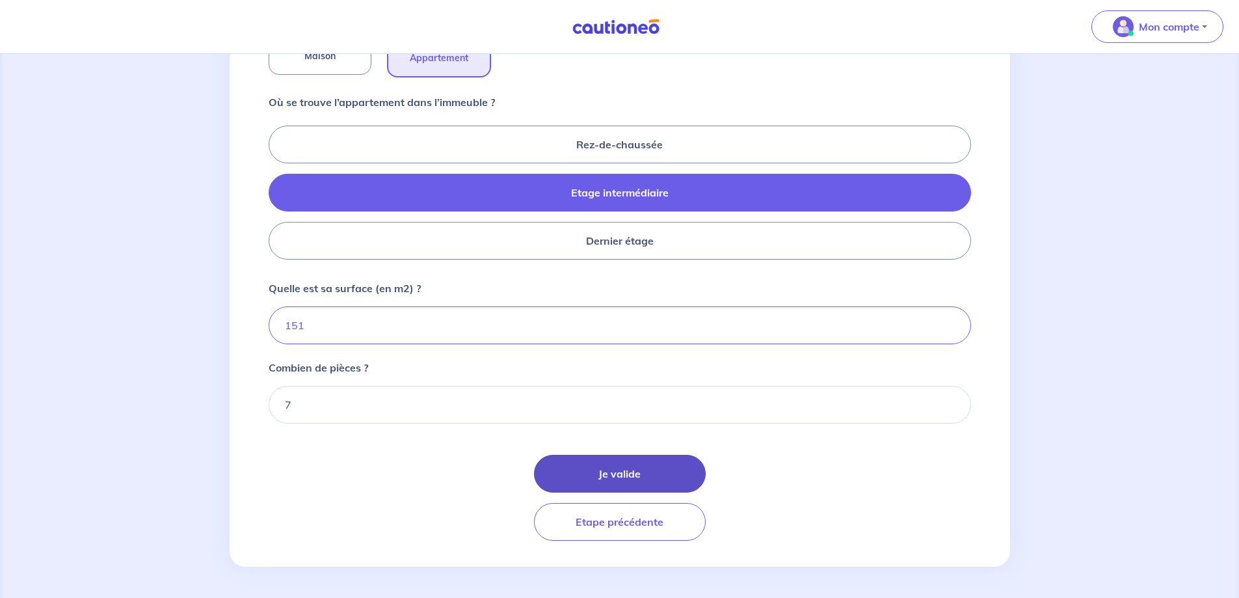
click at [591, 474] on button "Je valide" at bounding box center [620, 474] width 172 height 38
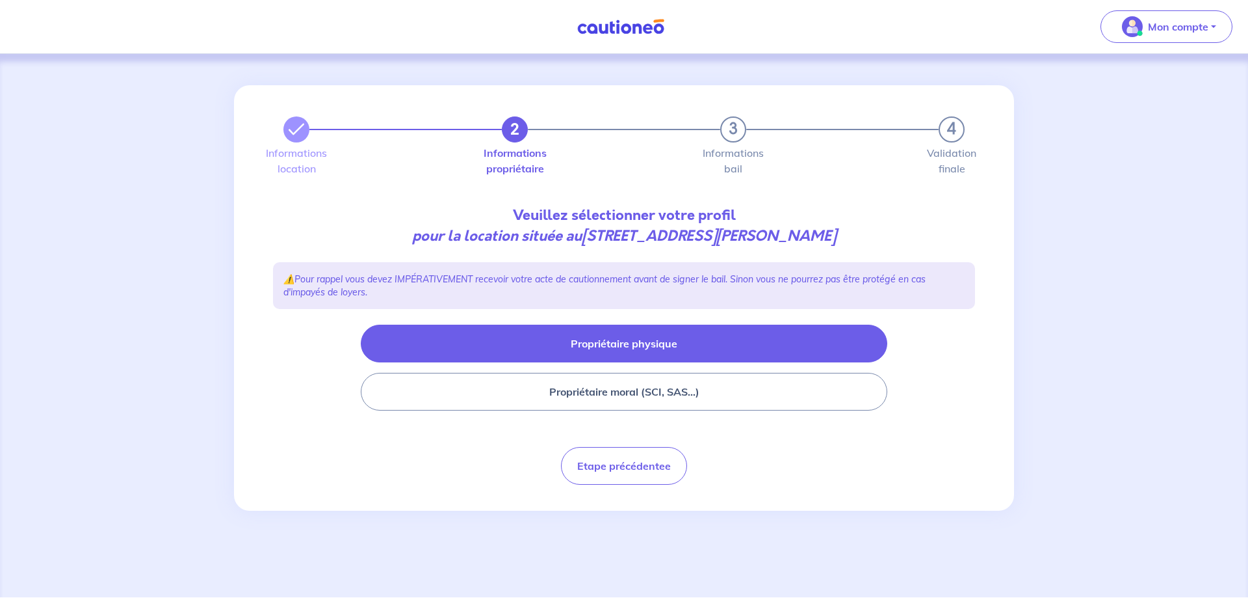
click at [657, 345] on button "Propriétaire physique" at bounding box center [624, 343] width 527 height 38
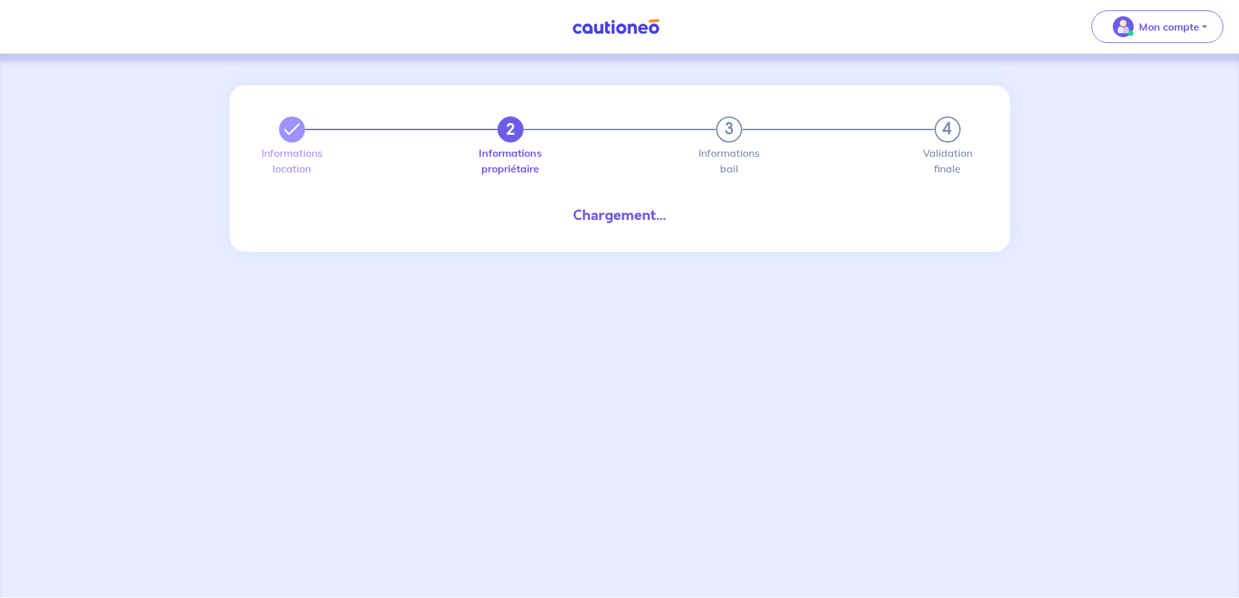
select select "FR"
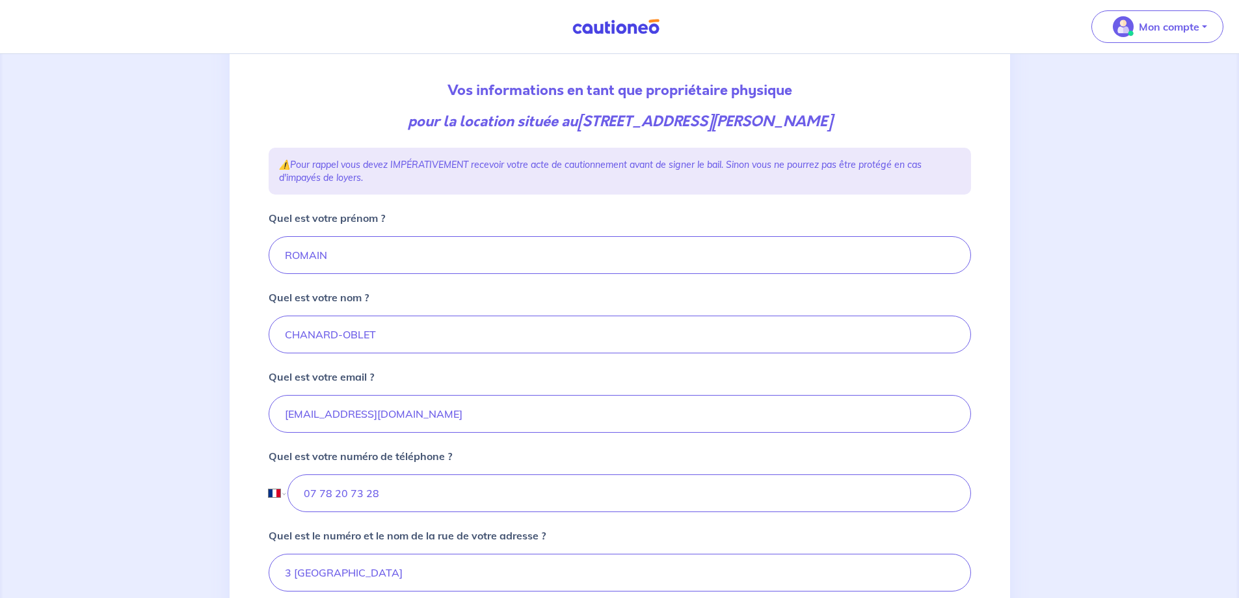
scroll to position [130, 0]
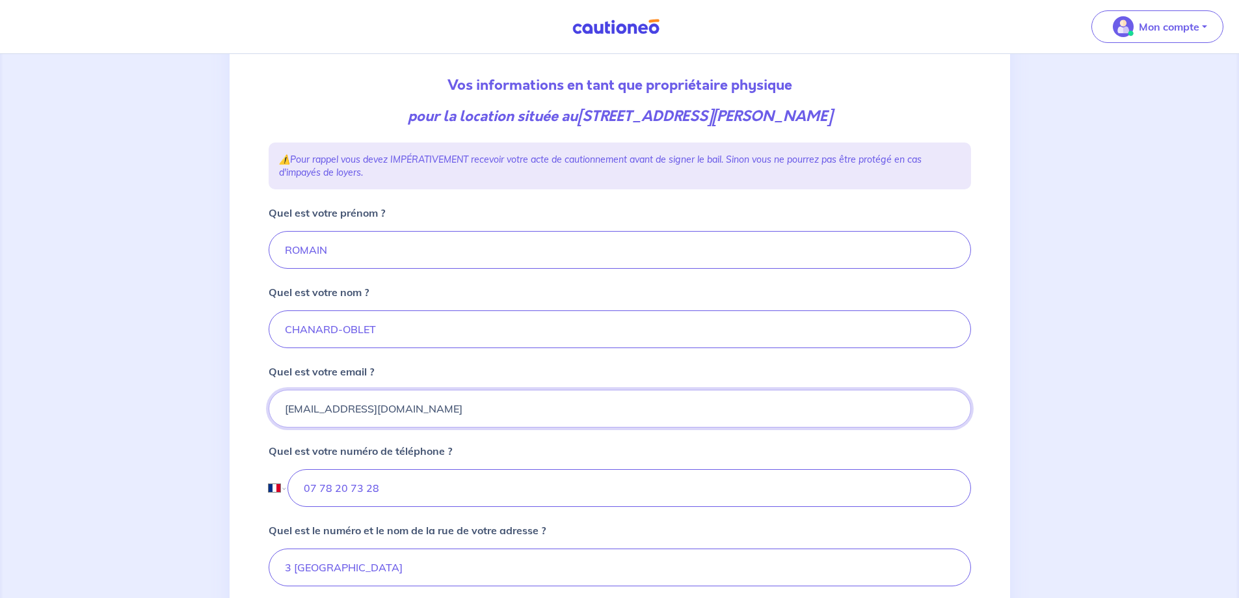
drag, startPoint x: 407, startPoint y: 406, endPoint x: 228, endPoint y: 407, distance: 178.8
type input "[EMAIL_ADDRESS][DOMAIN_NAME]"
drag, startPoint x: 393, startPoint y: 490, endPoint x: 248, endPoint y: 490, distance: 145.0
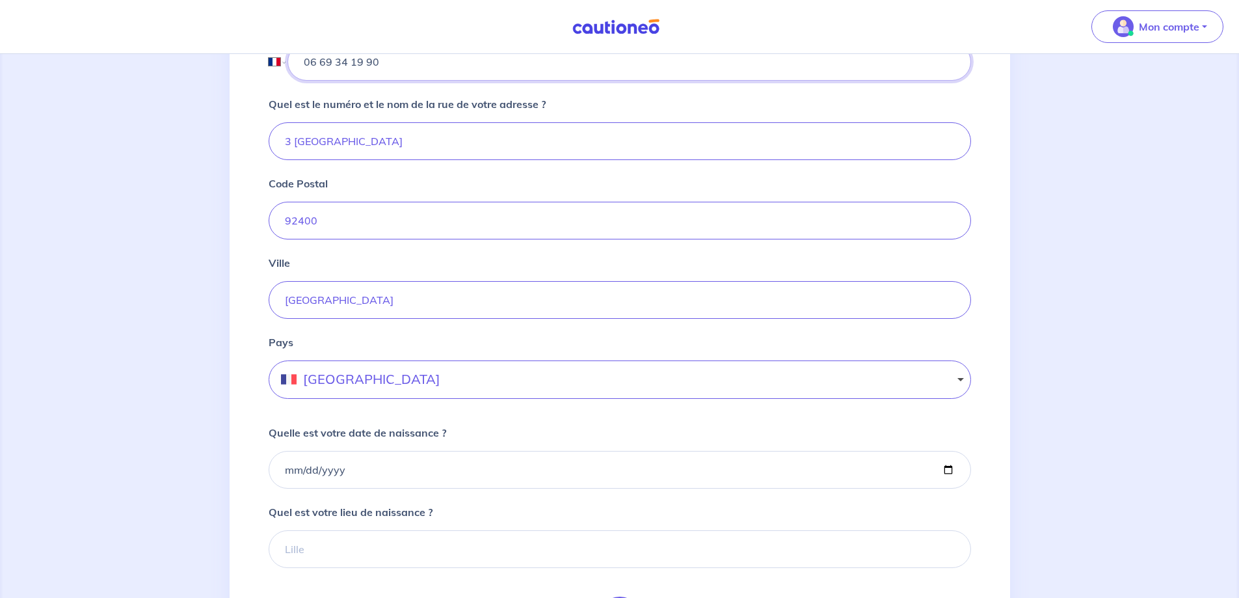
scroll to position [585, 0]
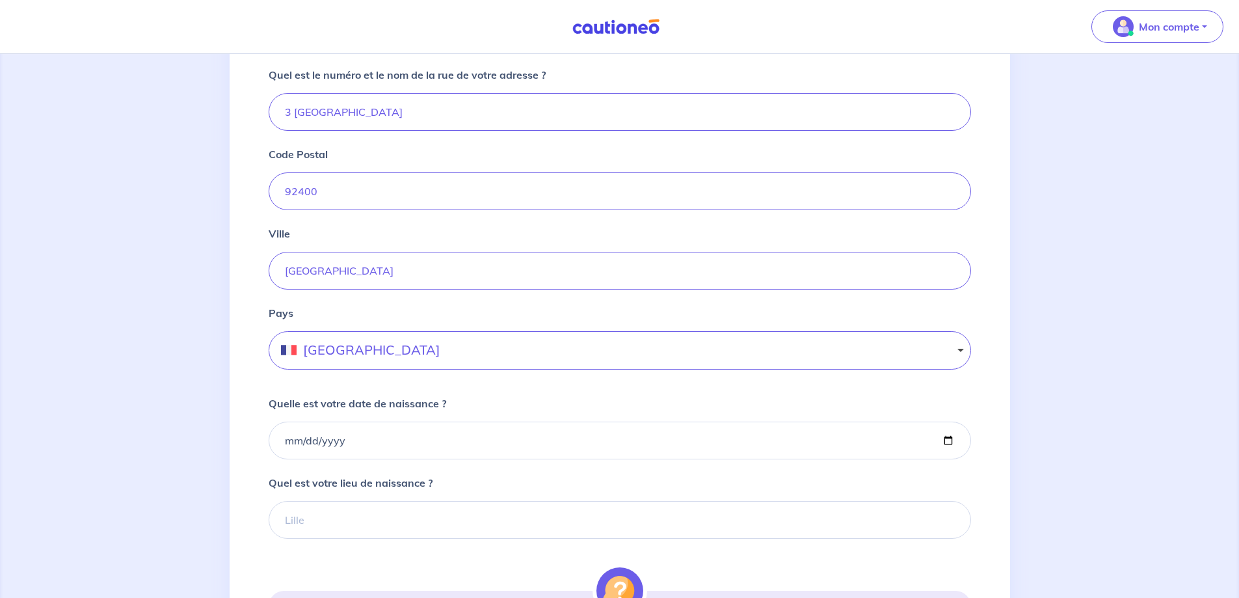
type input "06 69 34 19 90"
click at [356, 442] on input "Quelle est votre date de naissance ?" at bounding box center [620, 440] width 702 height 38
type input "[DATE]"
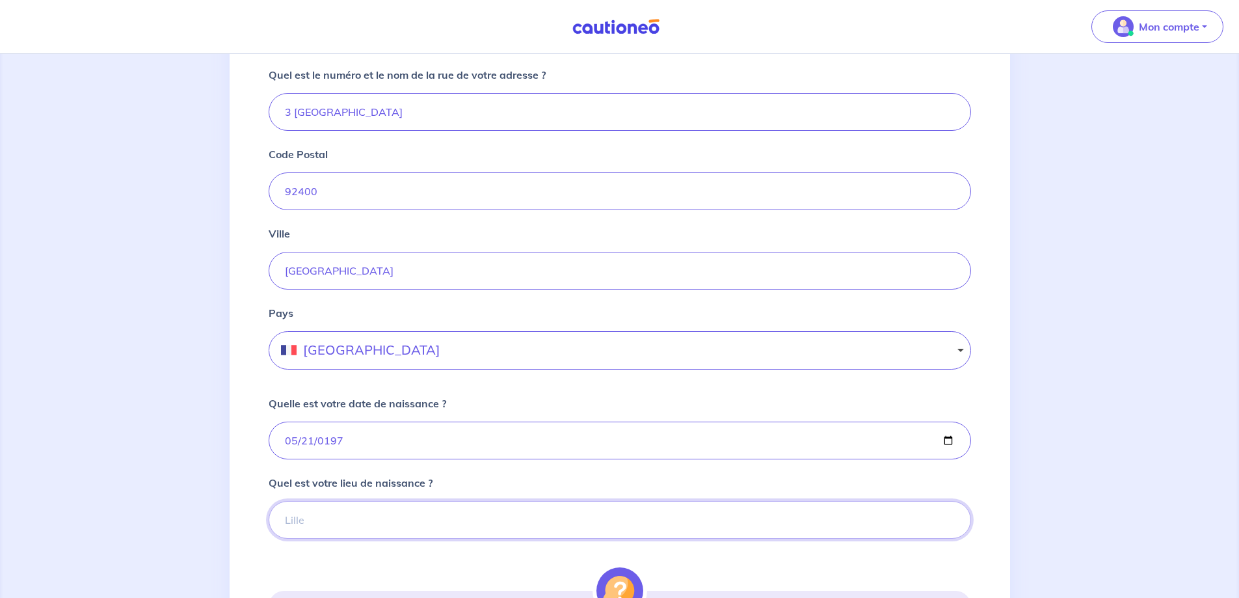
click at [309, 523] on input "Quel est votre lieu de naissance ?" at bounding box center [620, 520] width 702 height 38
type input "[GEOGRAPHIC_DATA]"
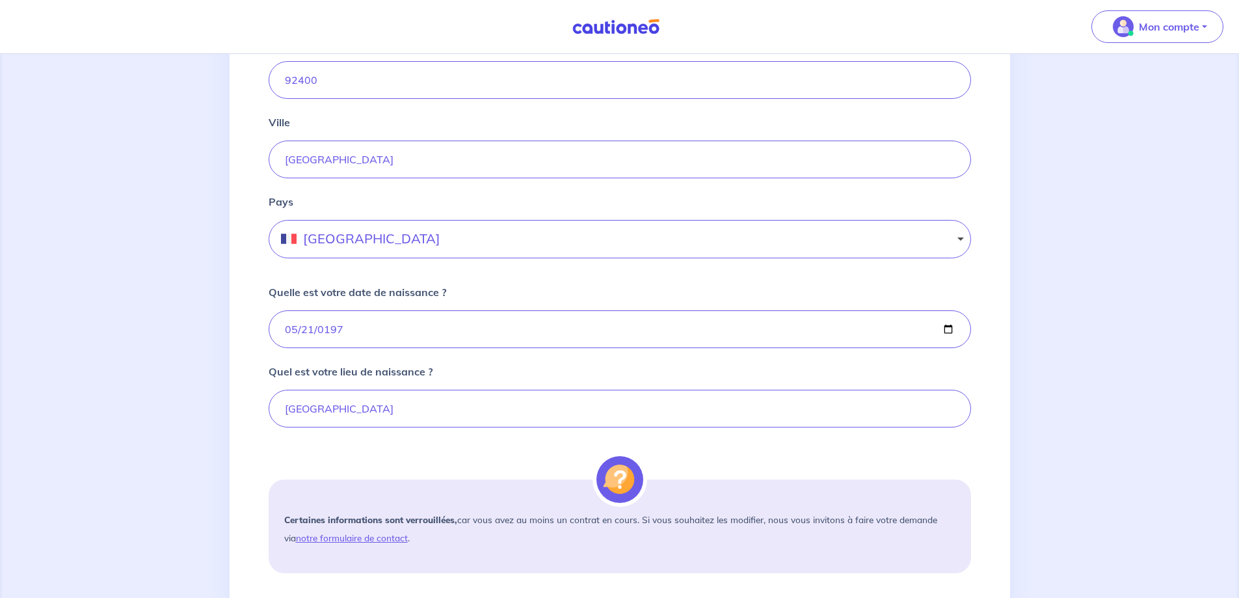
scroll to position [780, 0]
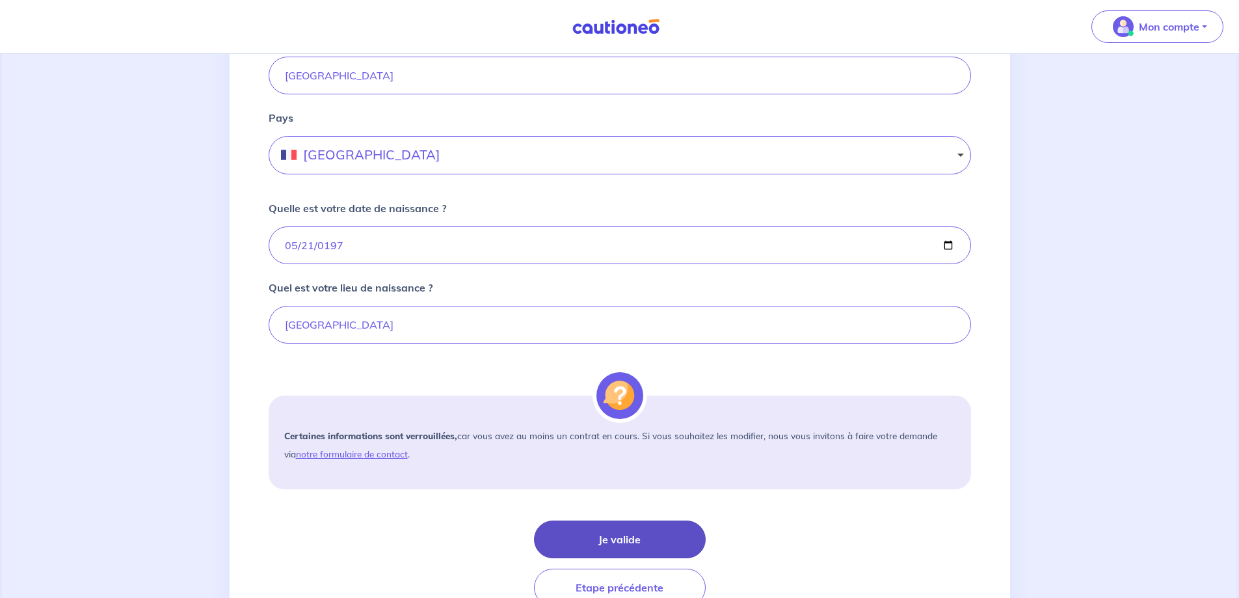
click at [638, 541] on button "Je valide" at bounding box center [620, 539] width 172 height 38
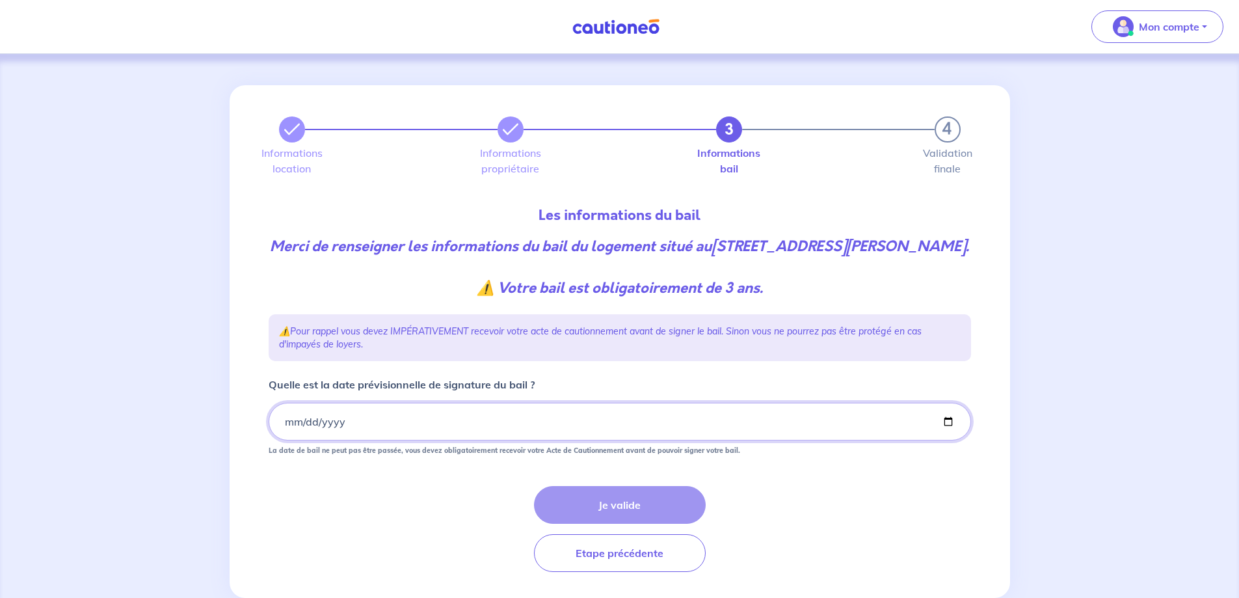
click at [350, 438] on input "Quelle est la date prévisionnelle de signature du bail ?" at bounding box center [620, 421] width 702 height 38
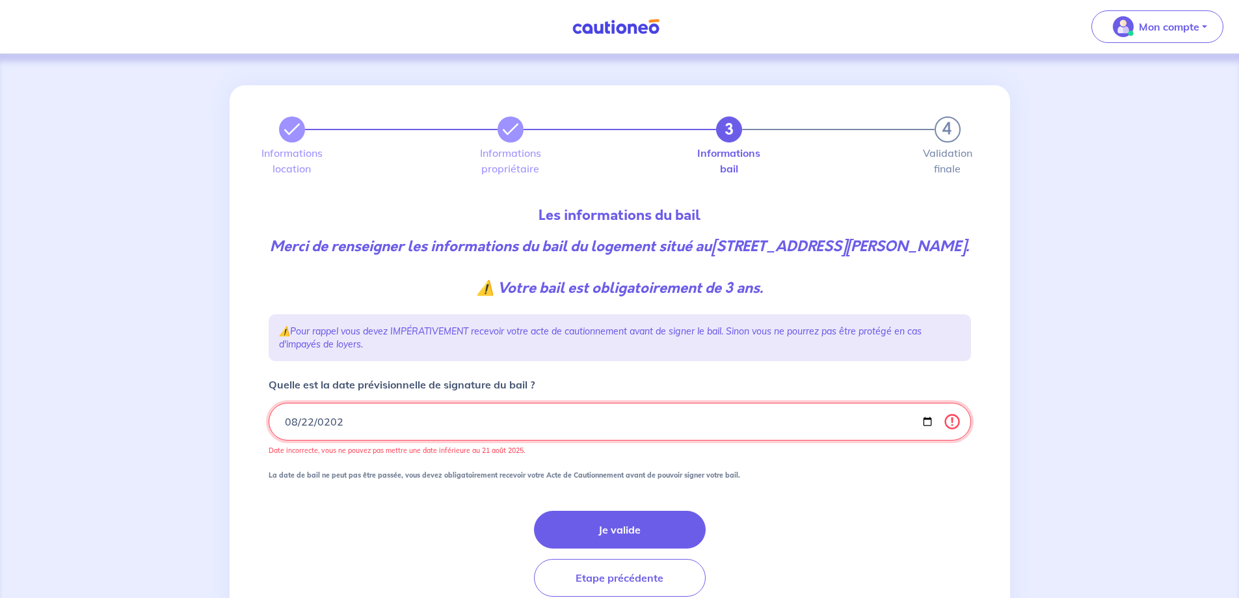
type input "[DATE]"
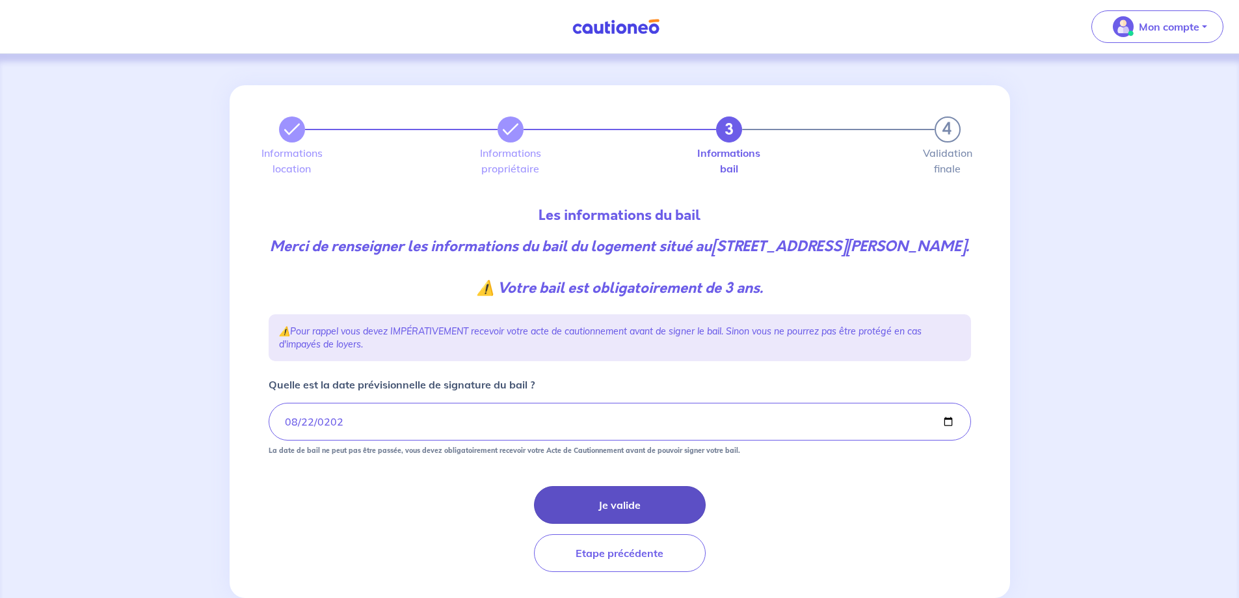
click at [633, 523] on button "Je valide" at bounding box center [620, 505] width 172 height 38
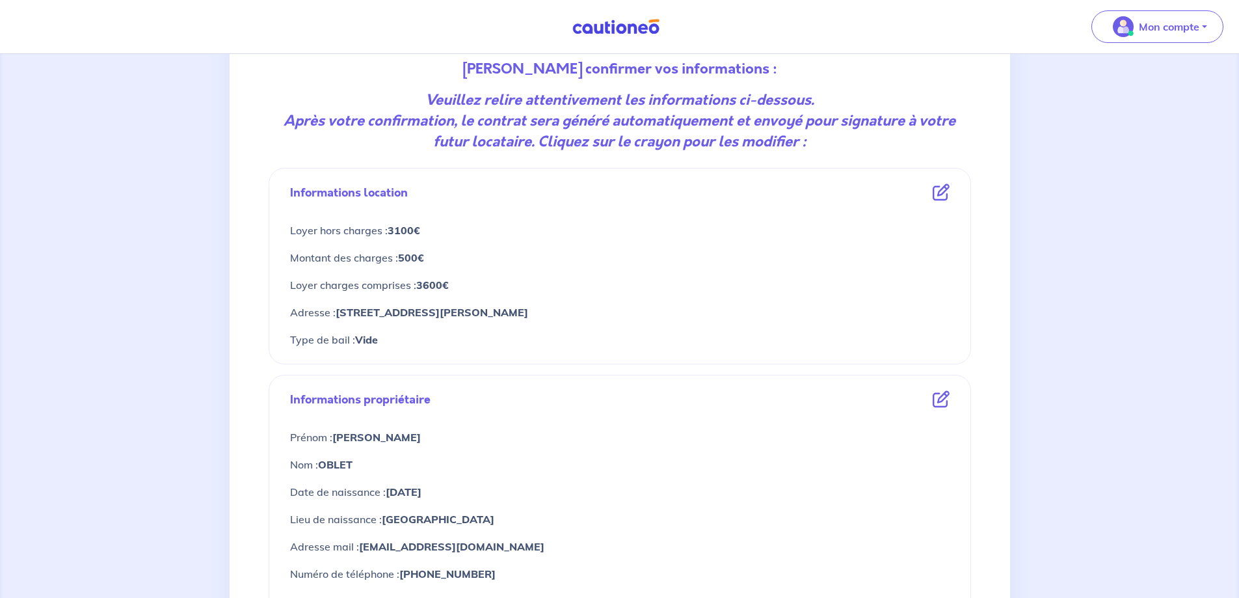
scroll to position [195, 0]
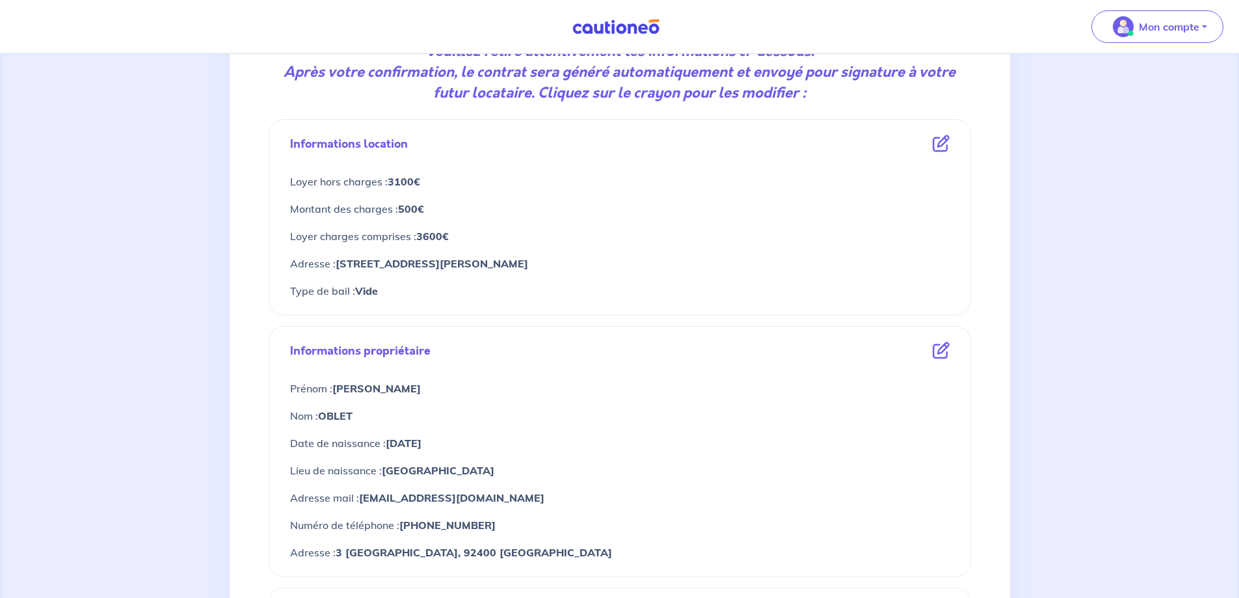
click at [943, 351] on icon at bounding box center [940, 350] width 17 height 17
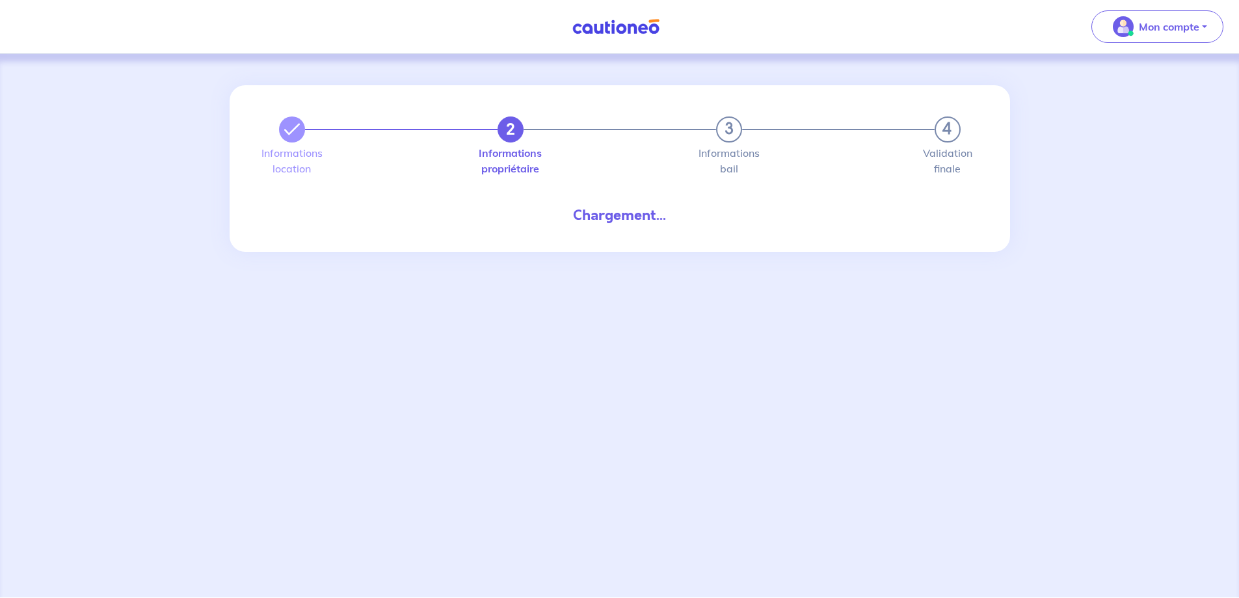
select select "FR"
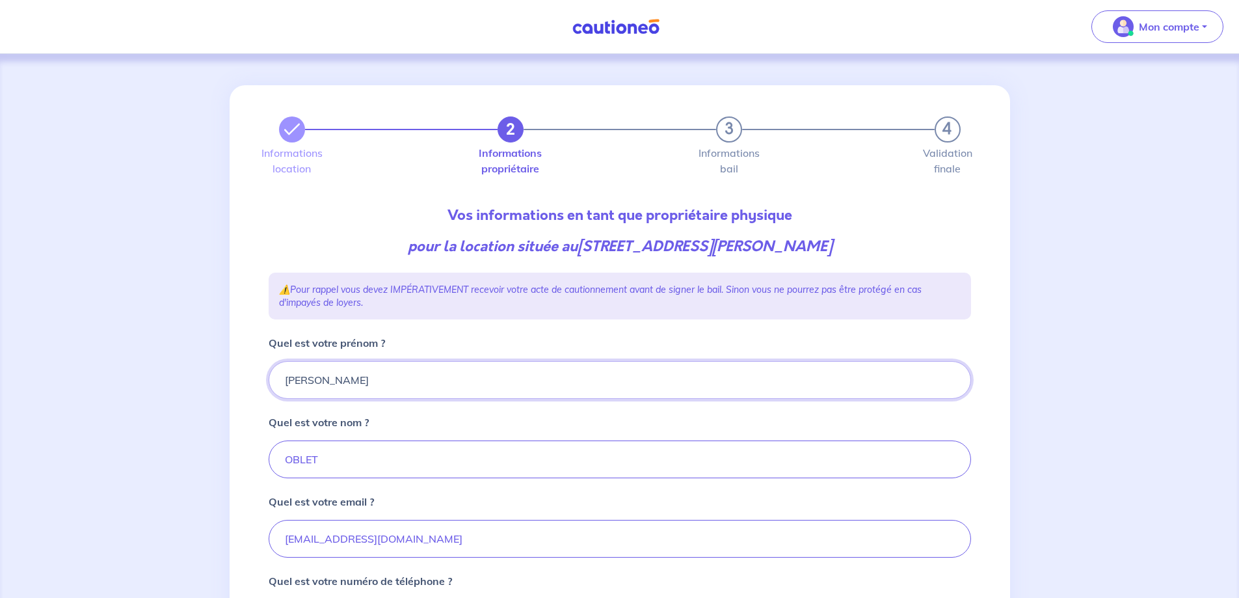
drag, startPoint x: 323, startPoint y: 380, endPoint x: 266, endPoint y: 380, distance: 57.2
type input "ROMAIN"
drag, startPoint x: 323, startPoint y: 456, endPoint x: 270, endPoint y: 462, distance: 53.0
click at [270, 462] on input "OBLET" at bounding box center [620, 459] width 702 height 38
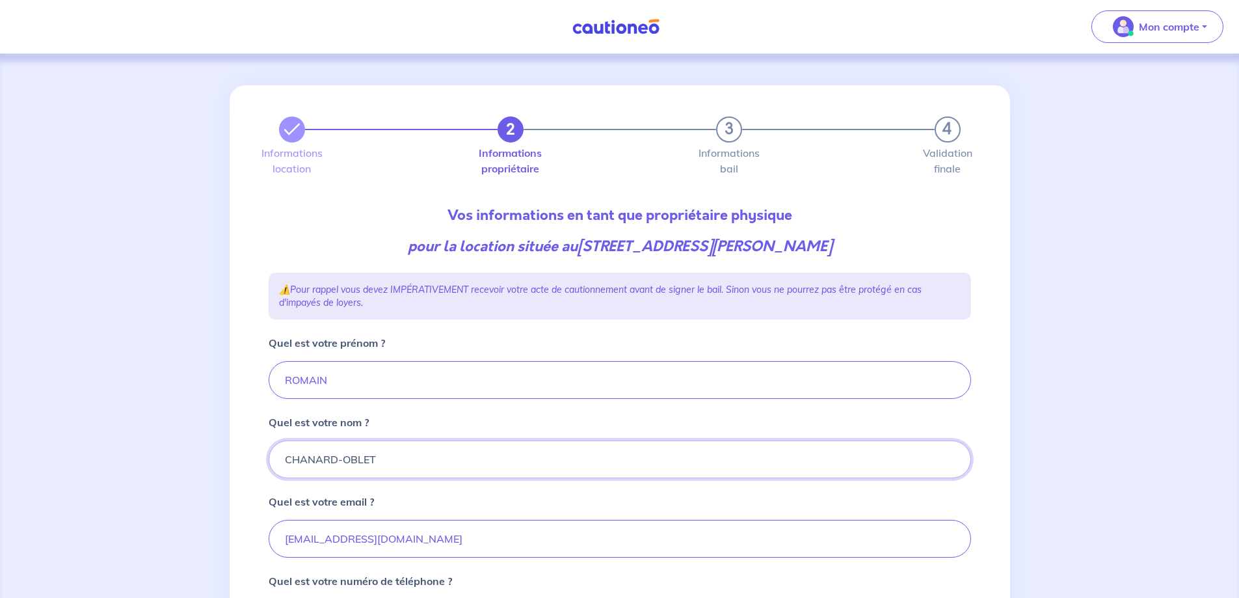
type input "CHANARD-OBLET"
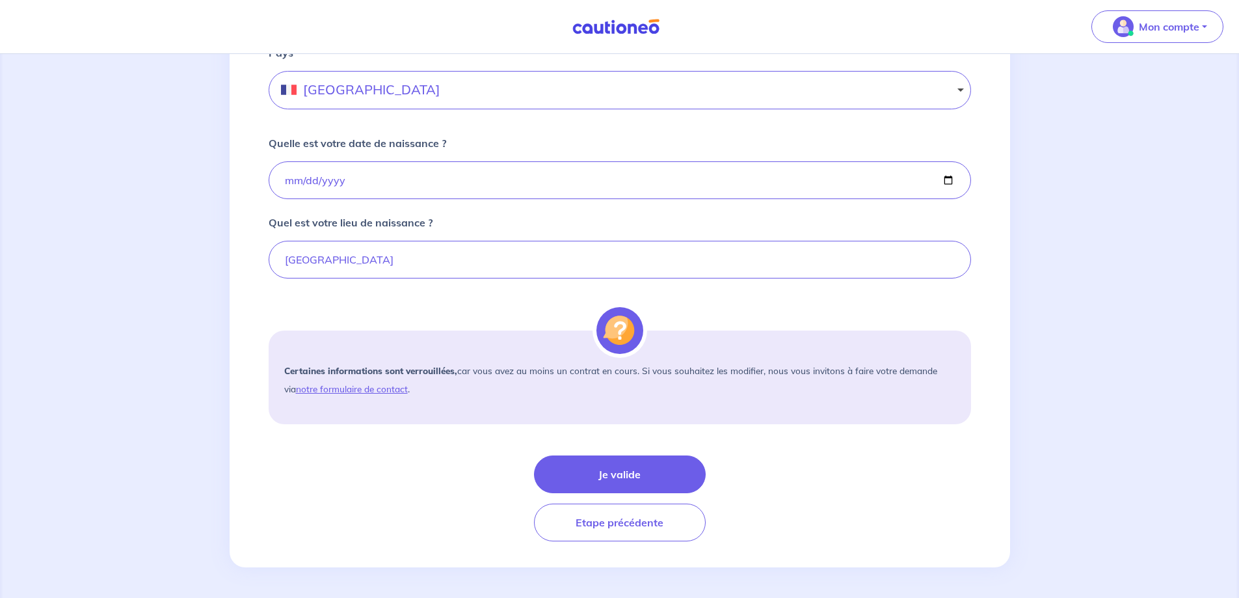
scroll to position [846, 0]
click at [606, 473] on button "Je valide" at bounding box center [620, 474] width 172 height 38
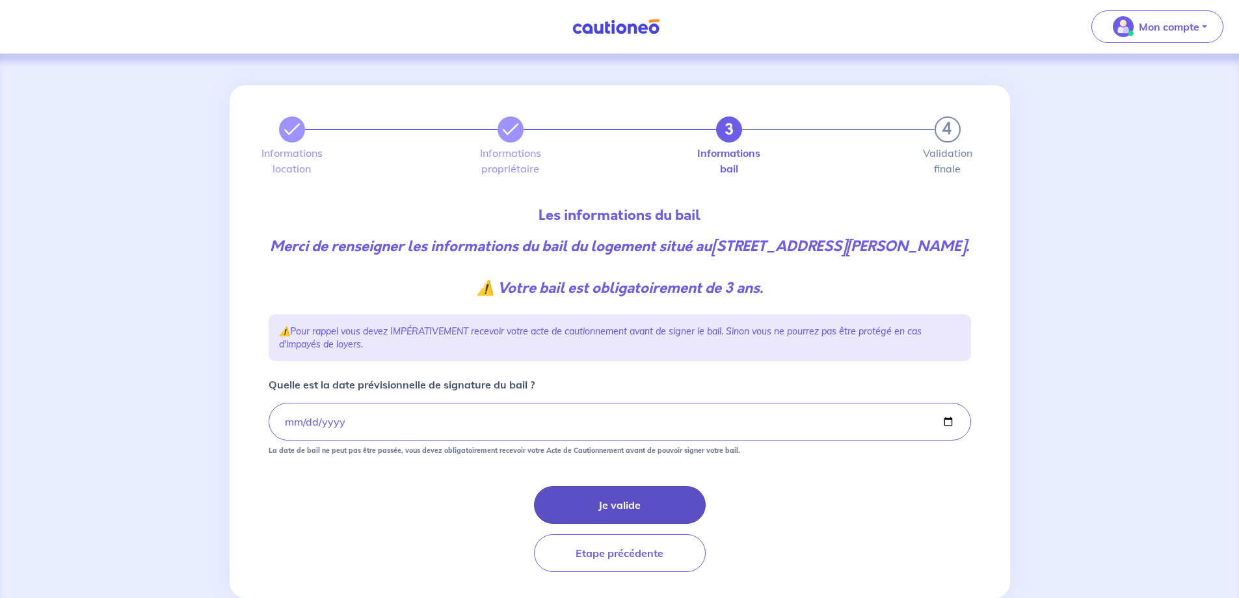
click at [621, 523] on button "Je valide" at bounding box center [620, 505] width 172 height 38
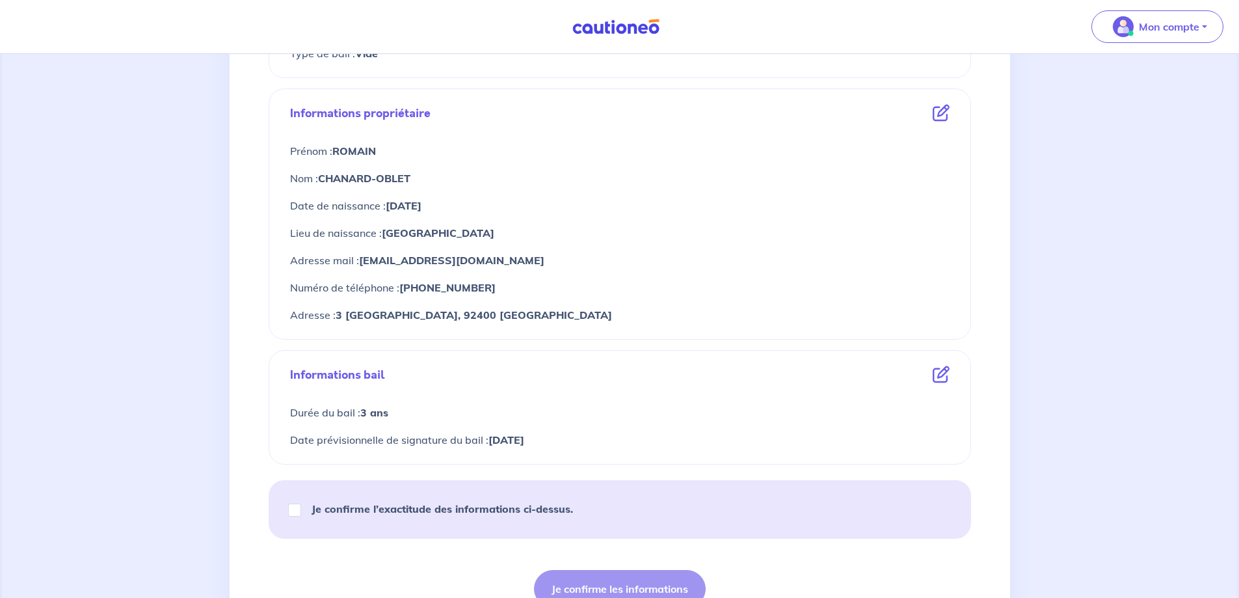
scroll to position [455, 0]
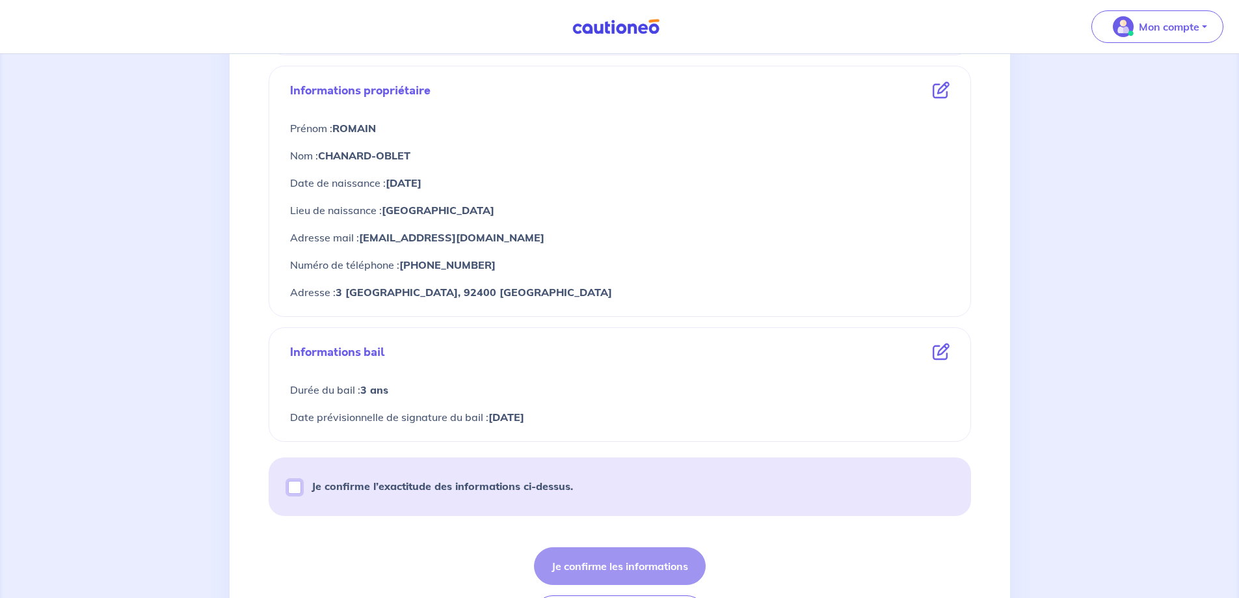
click at [291, 488] on input "Je confirme l’exactitude des informations ci-dessus." at bounding box center [294, 487] width 13 height 13
checkbox input "true"
click at [577, 567] on button "Je confirme les informations" at bounding box center [620, 566] width 172 height 38
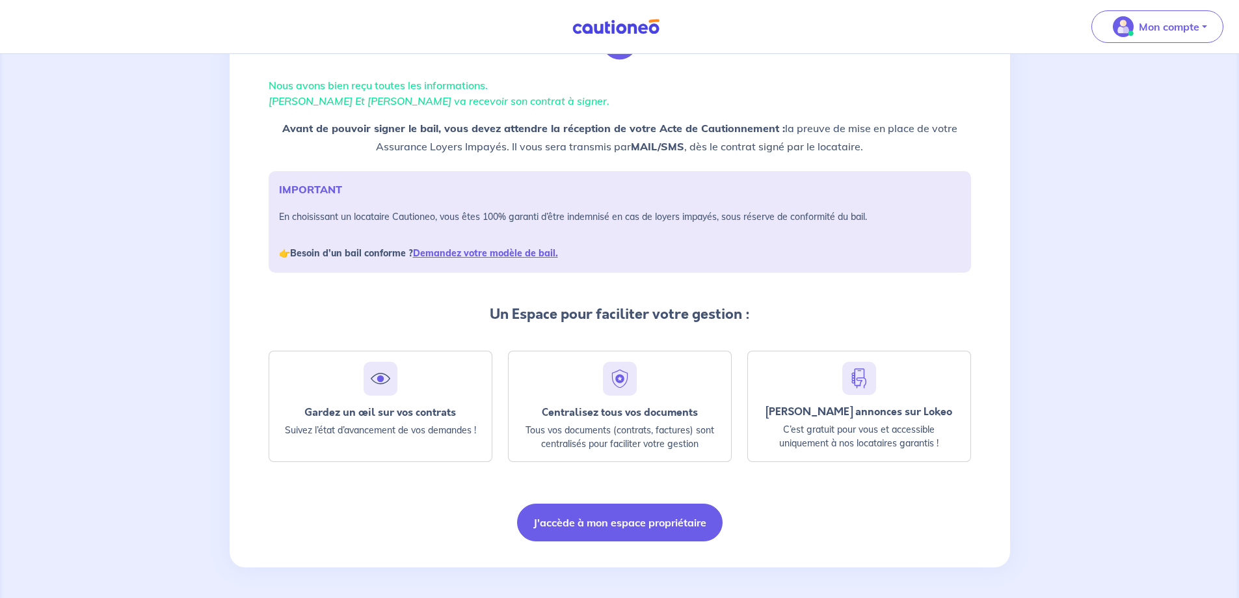
scroll to position [79, 0]
click at [627, 521] on button "J'accède à mon espace propriétaire" at bounding box center [619, 522] width 205 height 38
